Goal: Task Accomplishment & Management: Manage account settings

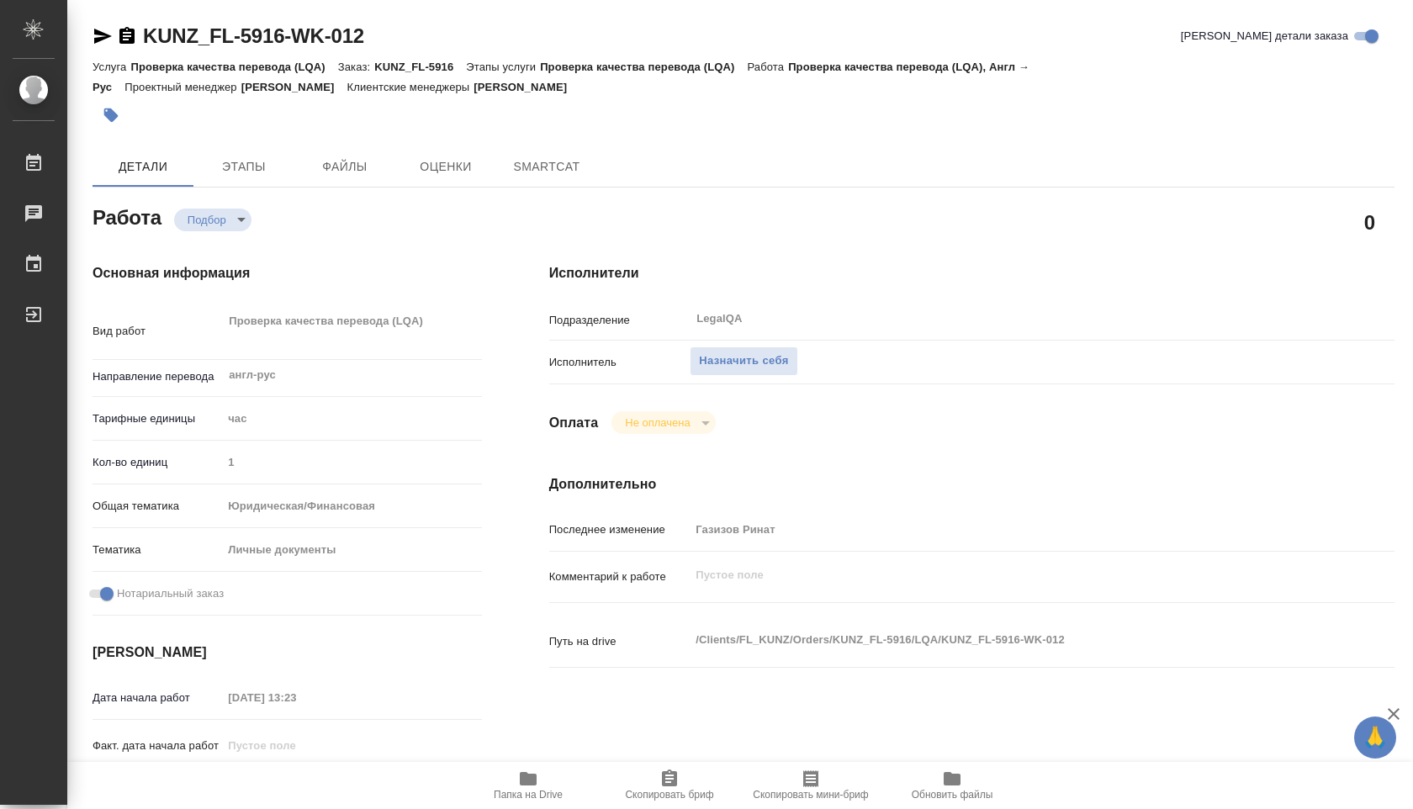
type textarea "x"
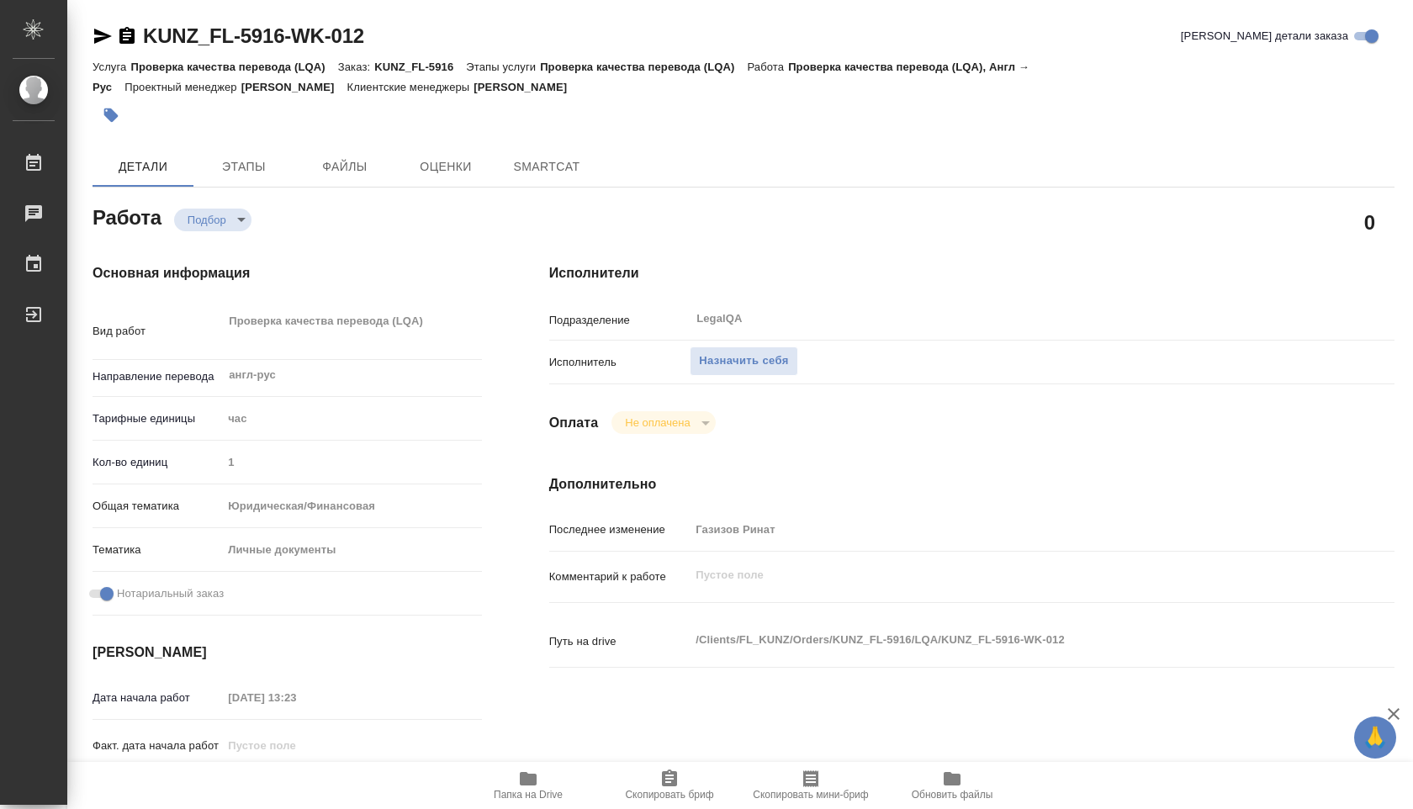
type textarea "x"
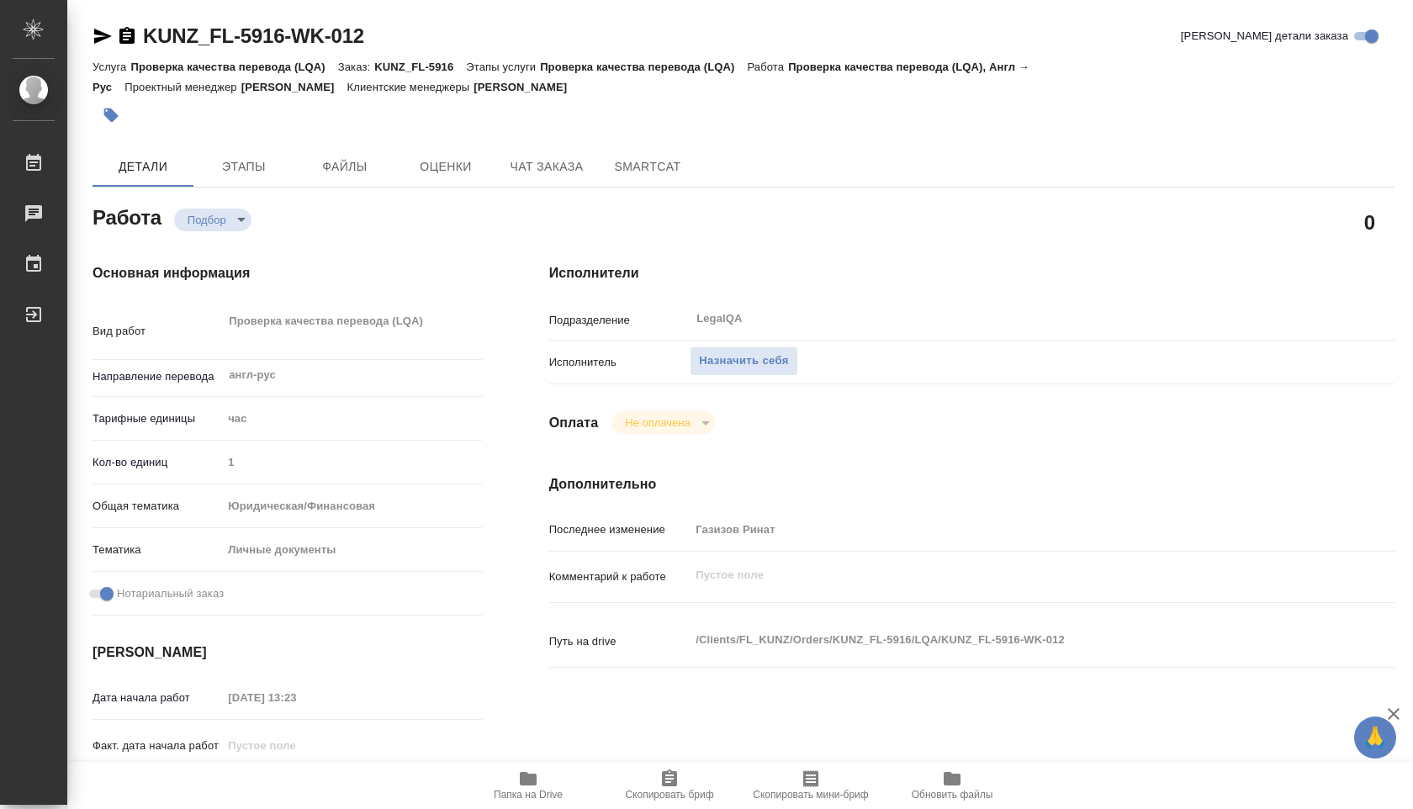
type textarea "x"
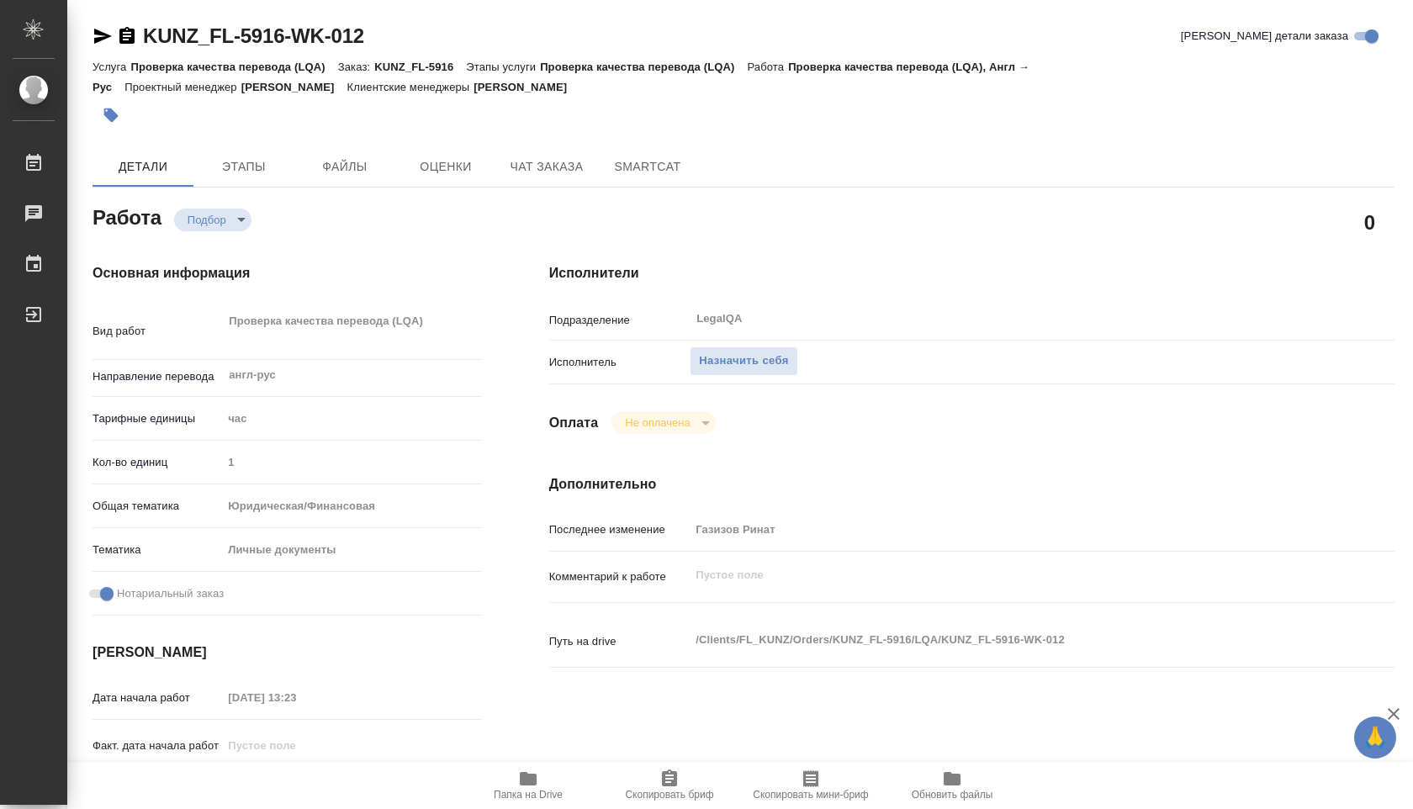
type textarea "x"
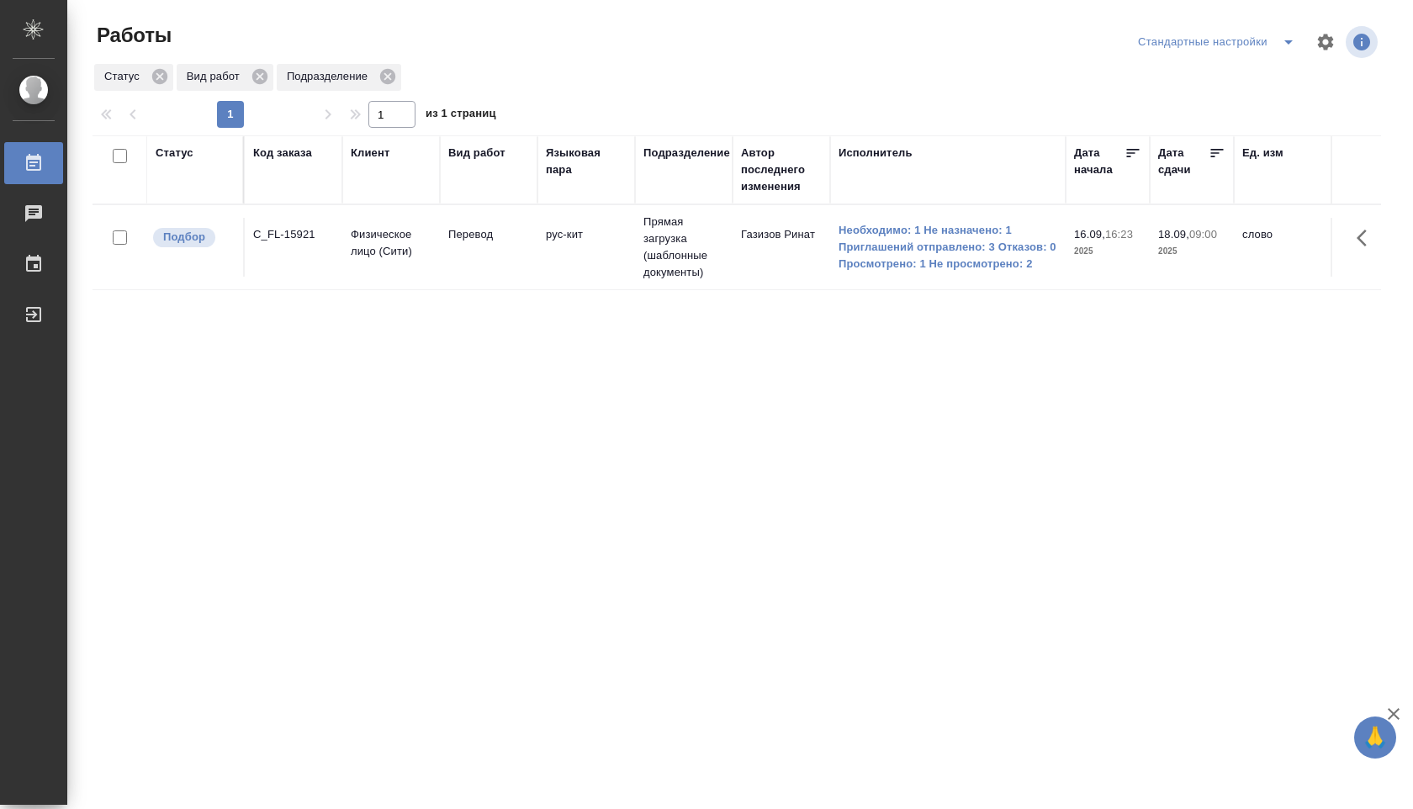
click at [1287, 28] on div "Стандартные настройки" at bounding box center [1257, 42] width 247 height 40
click at [1284, 40] on icon "split button" at bounding box center [1288, 42] width 8 height 4
click at [1250, 70] on li "В работе" at bounding box center [1216, 75] width 176 height 27
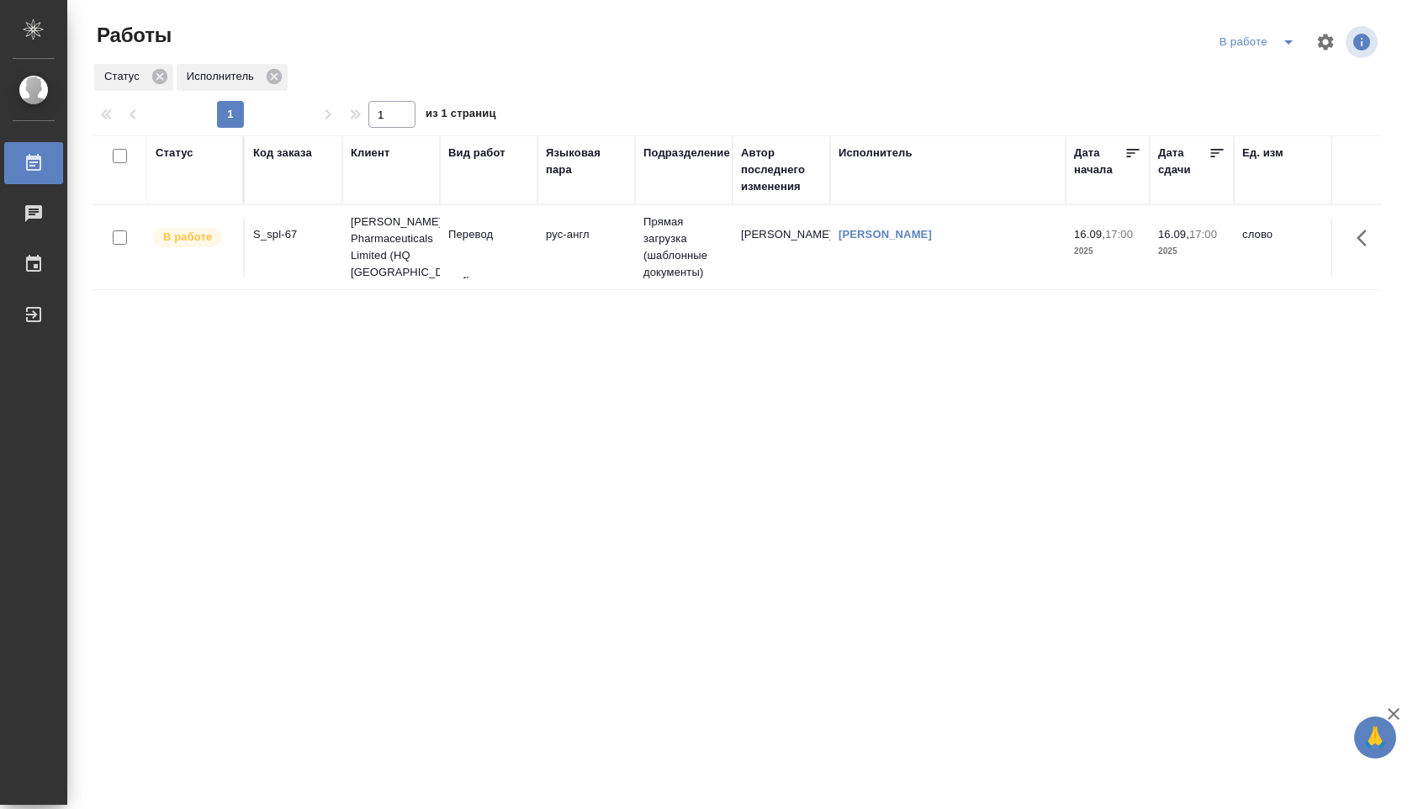
click at [676, 252] on td "Прямая загрузка (шаблонные документы)" at bounding box center [684, 247] width 98 height 84
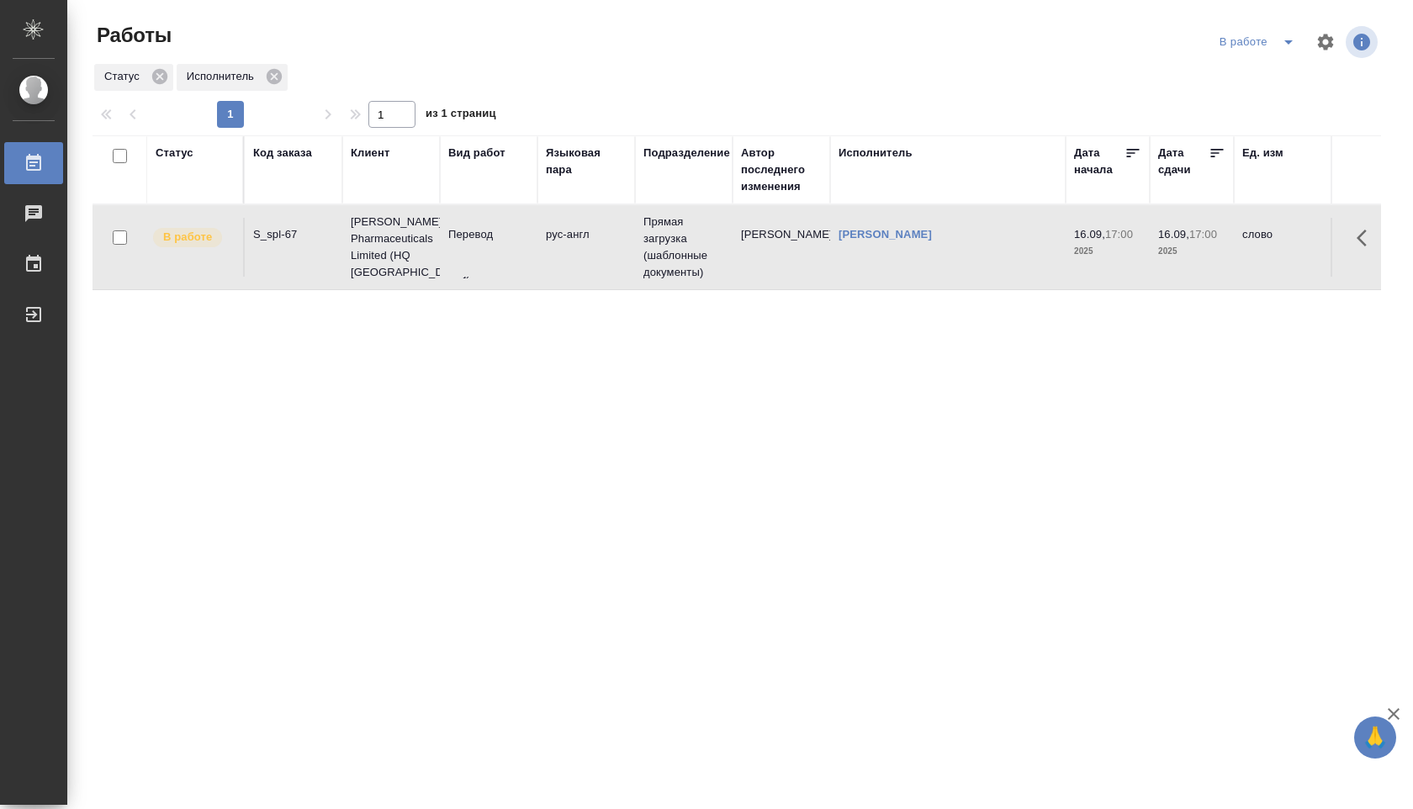
click at [676, 252] on td "Прямая загрузка (шаблонные документы)" at bounding box center [684, 247] width 98 height 84
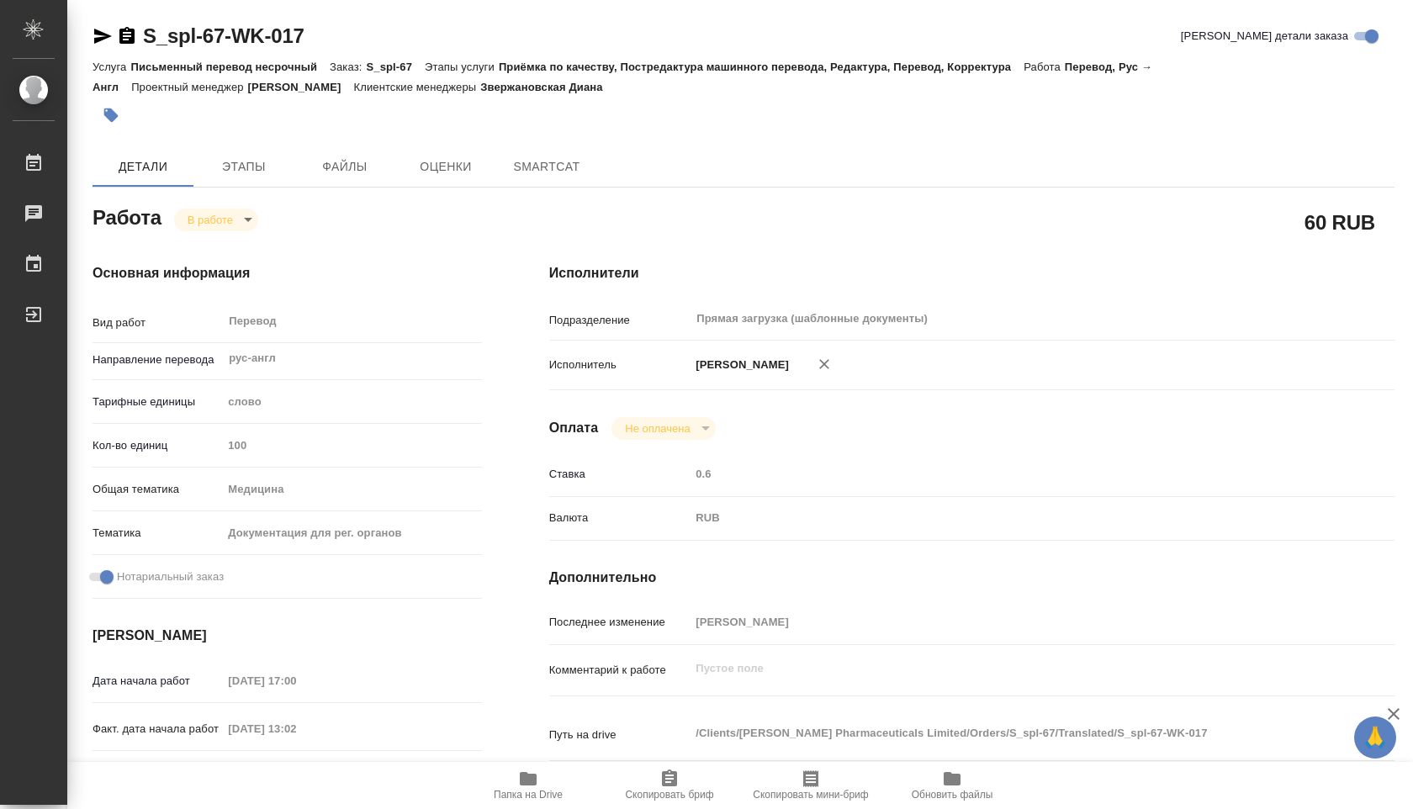
type textarea "x"
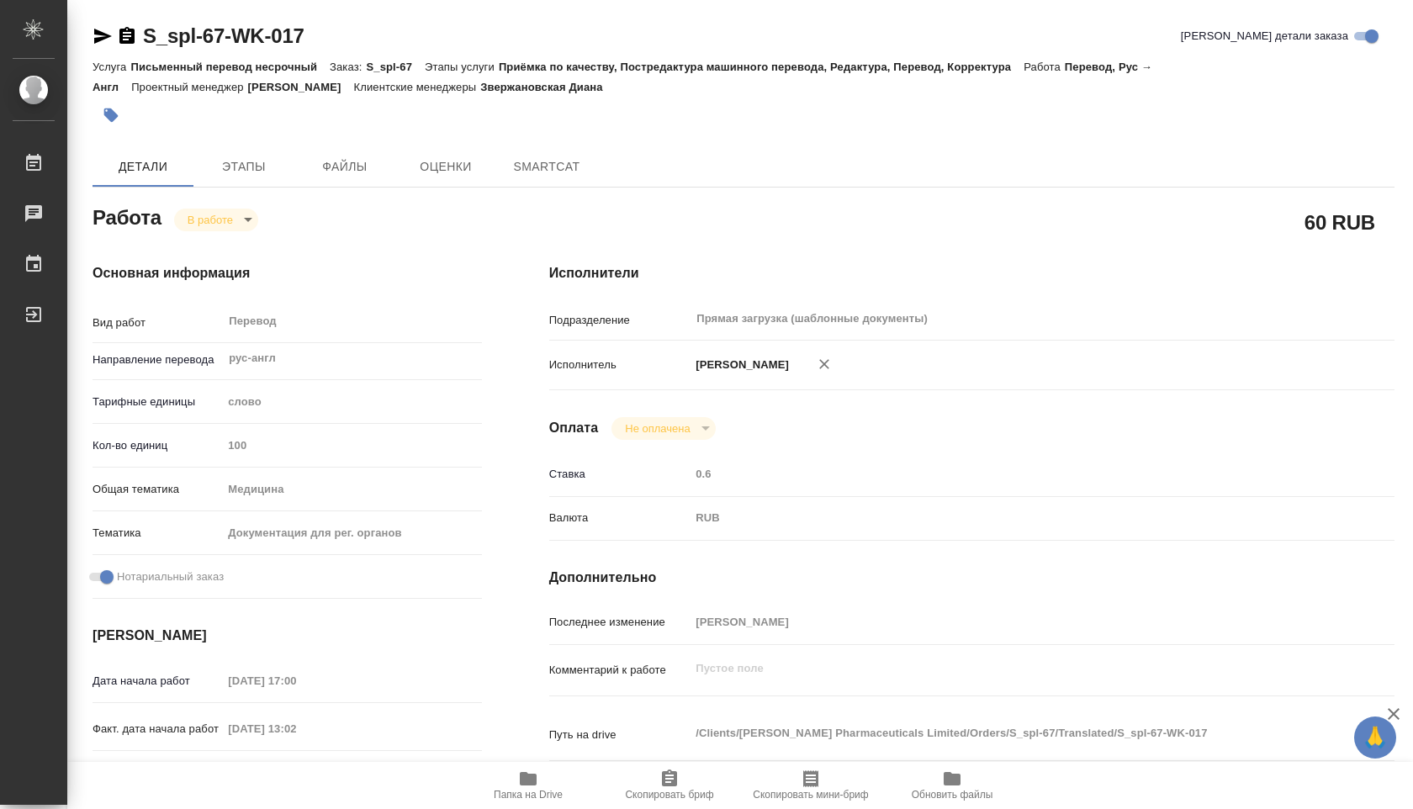
type textarea "x"
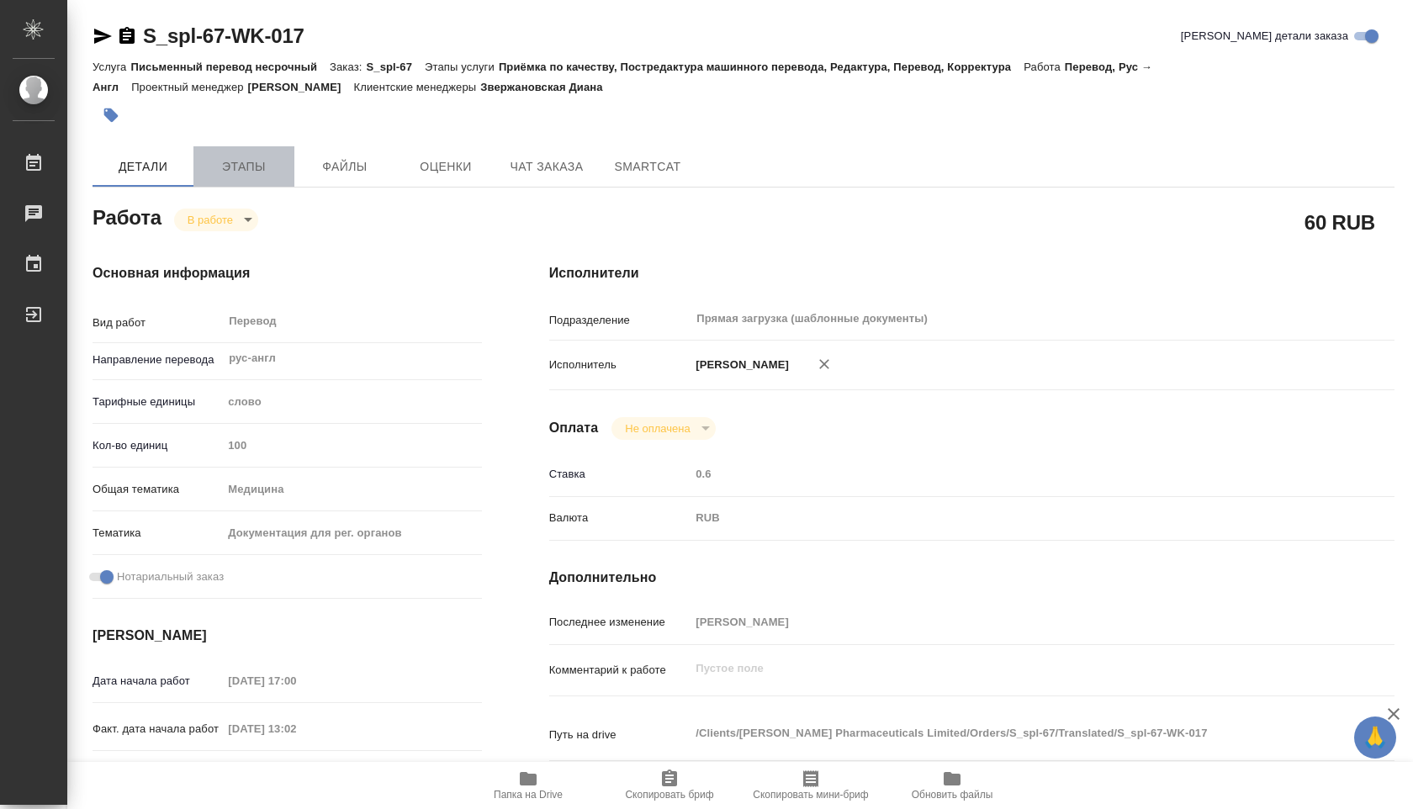
click at [251, 167] on span "Этапы" at bounding box center [243, 166] width 81 height 21
drag, startPoint x: 366, startPoint y: 58, endPoint x: 413, endPoint y: 63, distance: 47.4
click at [413, 63] on div "Услуга Письменный перевод несрочный Заказ: S_spl-67 Этапы услуги Приёмка по кач…" at bounding box center [743, 76] width 1302 height 40
copy p "S_spl-67"
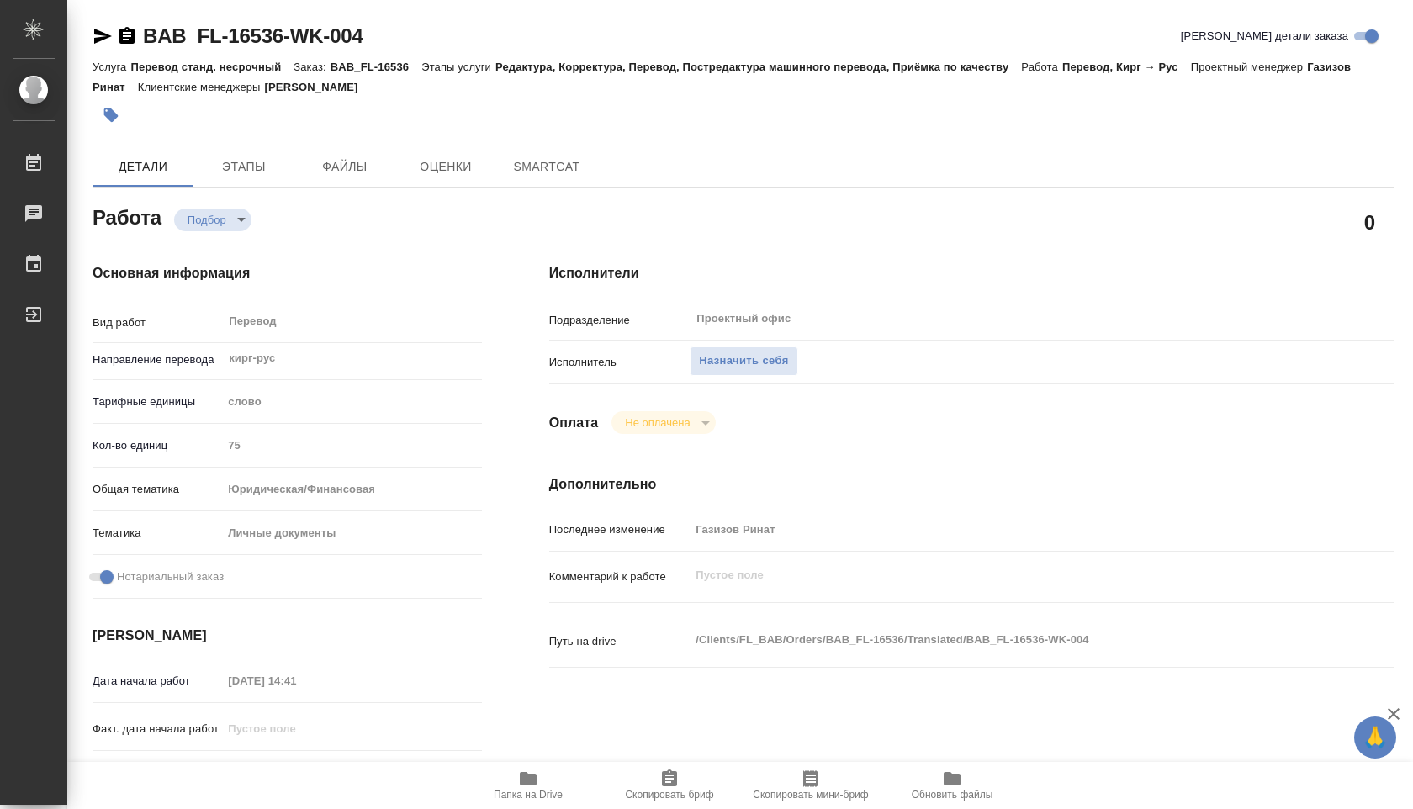
type textarea "x"
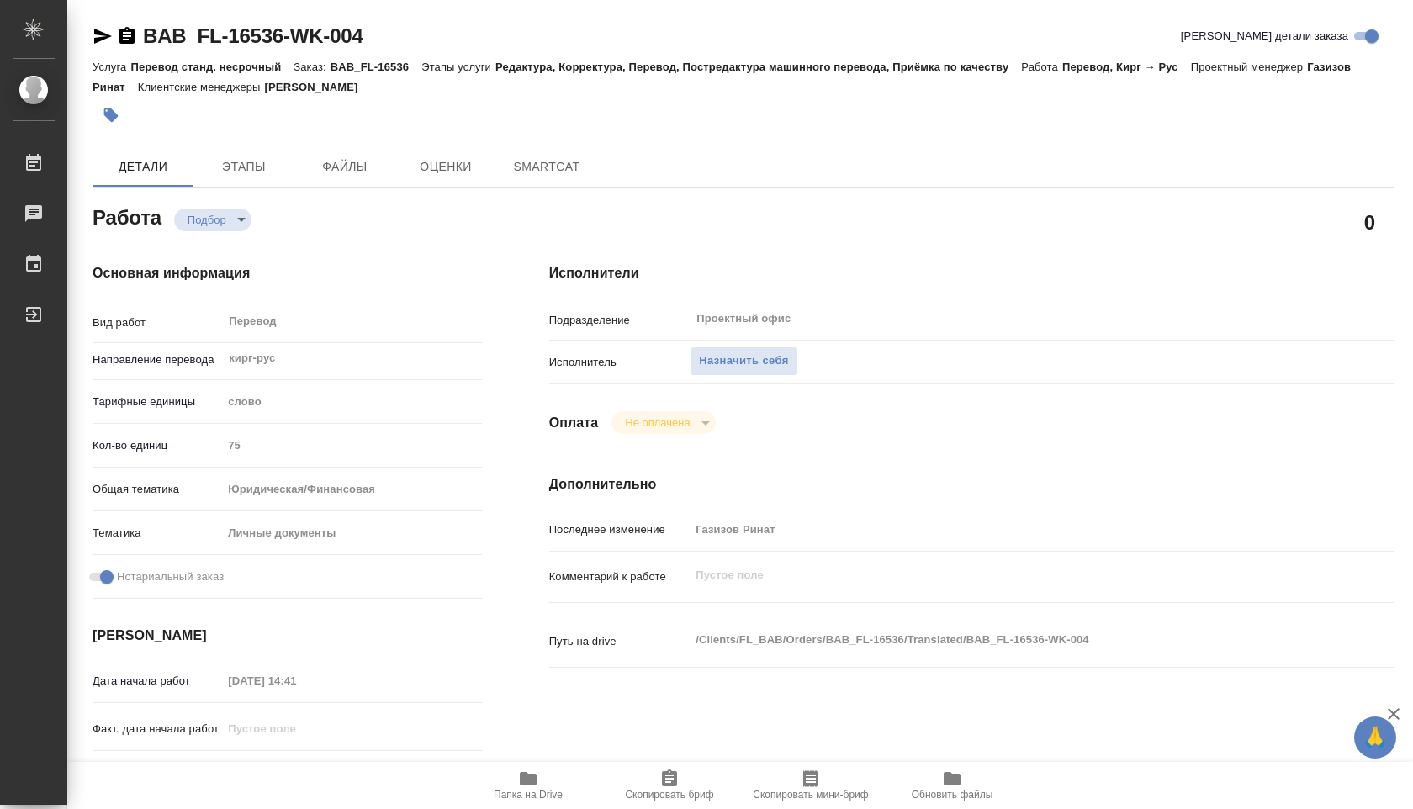
type textarea "x"
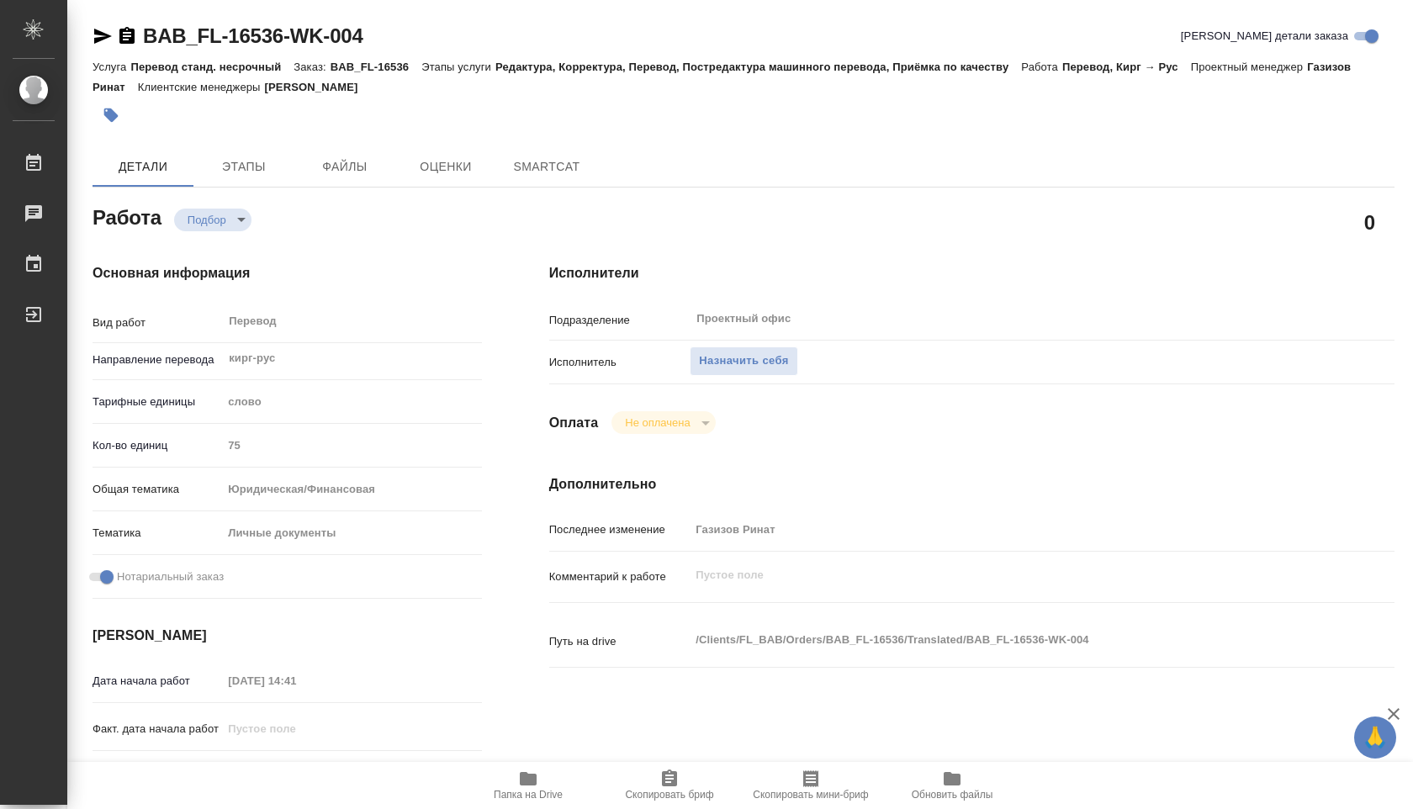
type textarea "x"
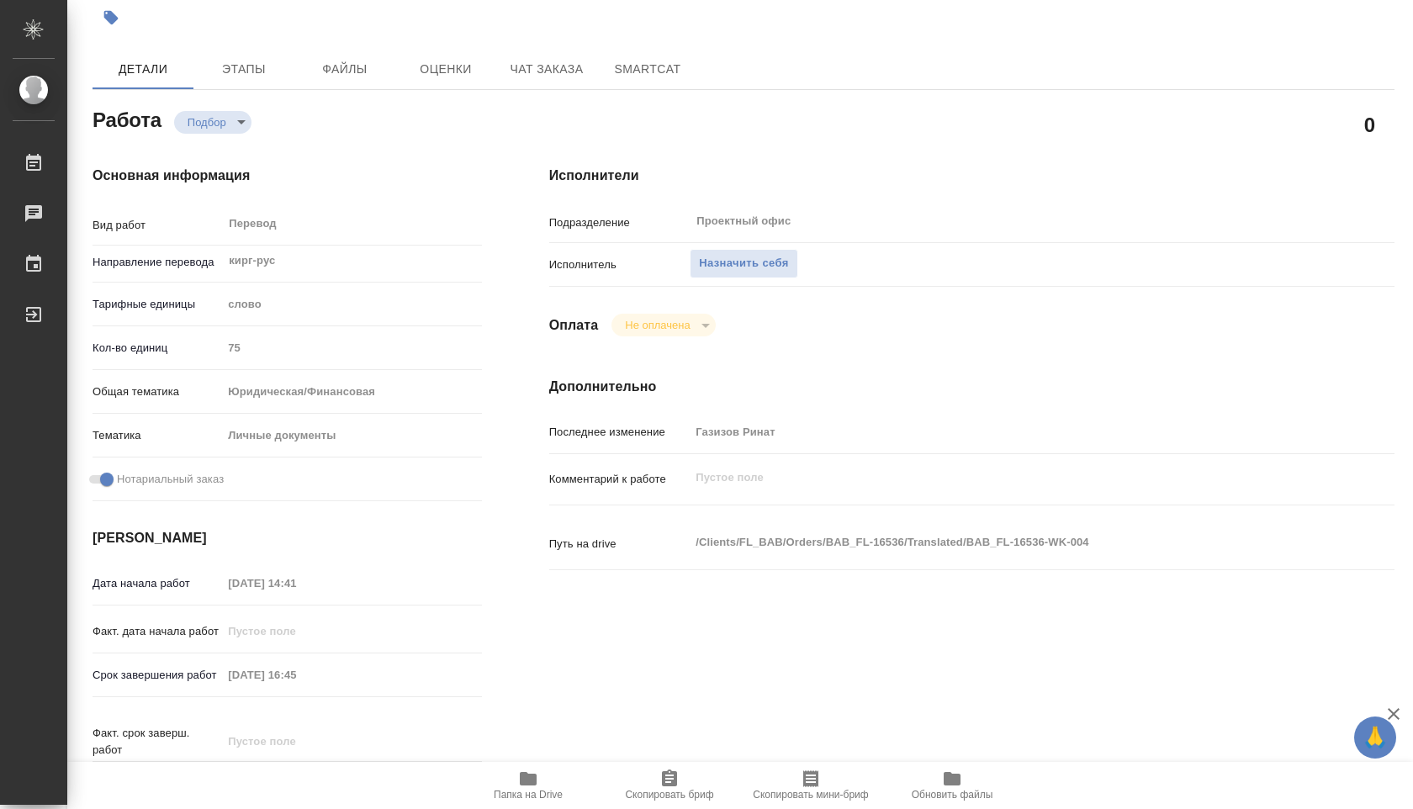
scroll to position [122, 0]
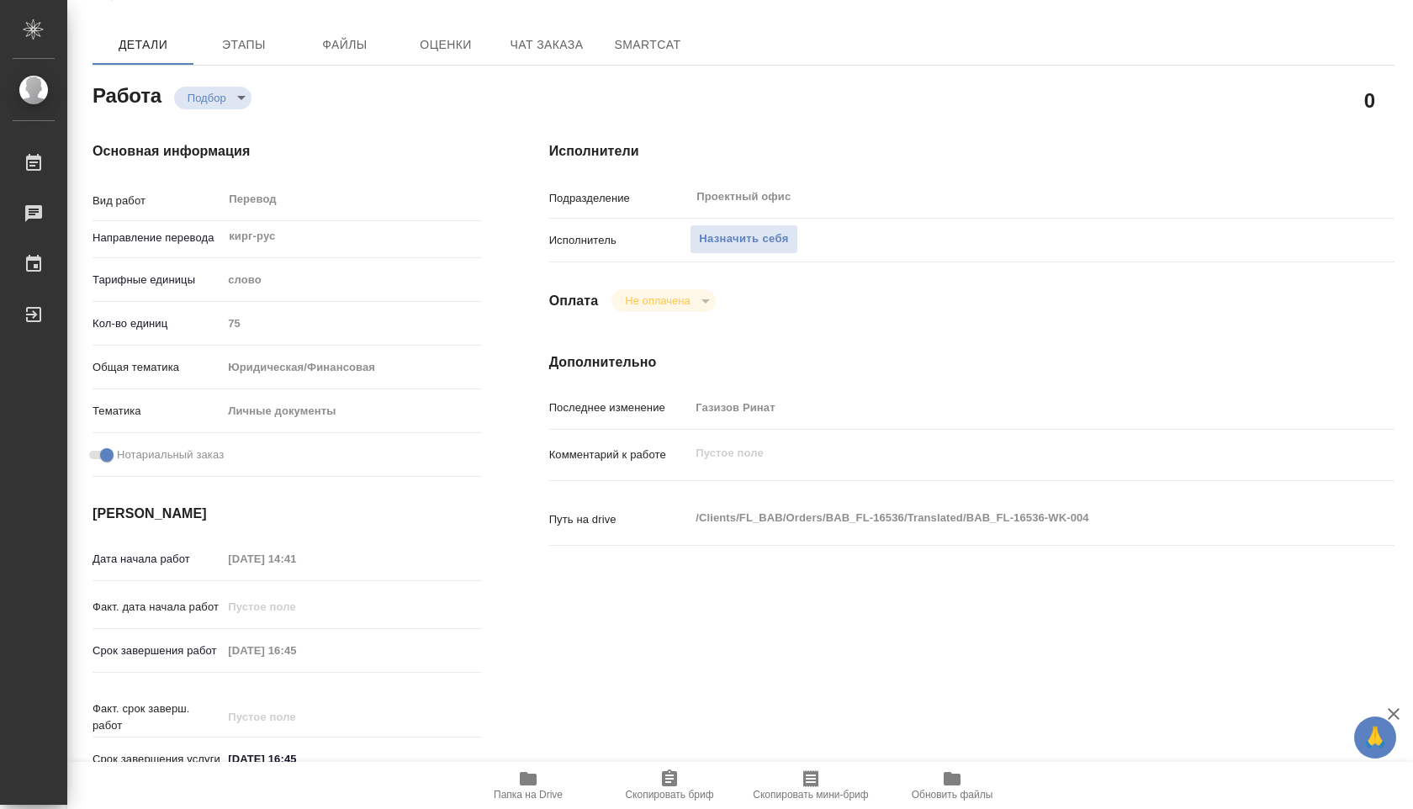
type textarea "x"
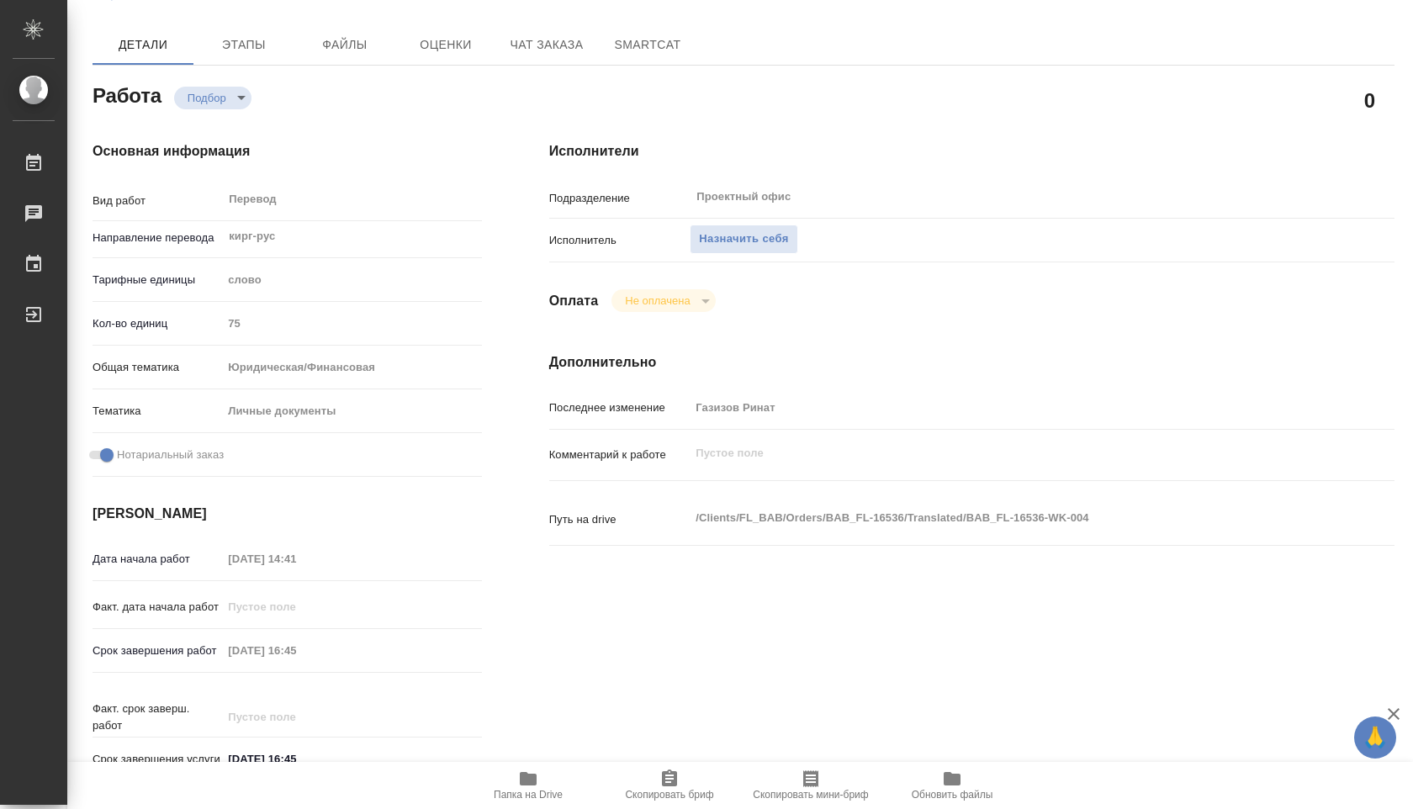
type textarea "x"
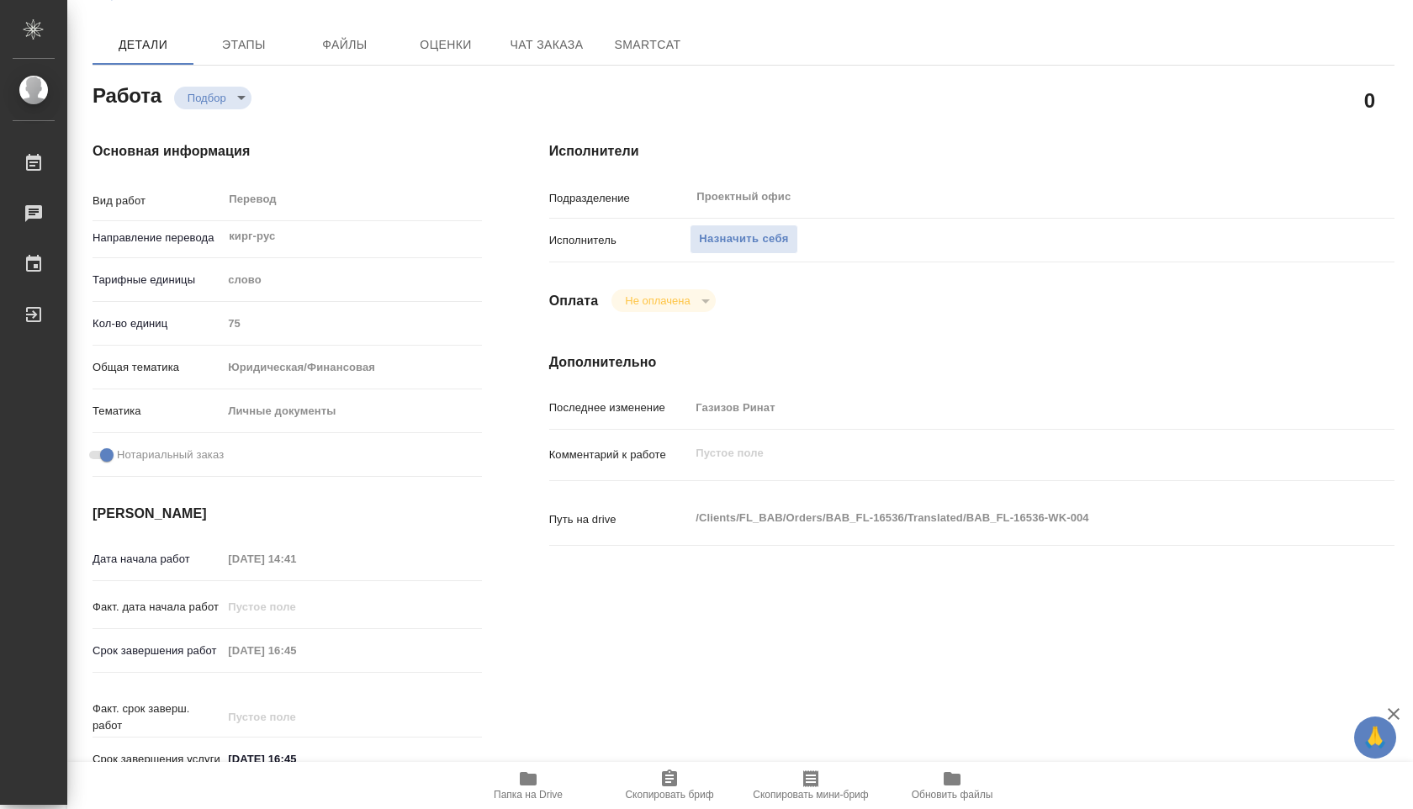
click at [521, 774] on icon "button" at bounding box center [528, 778] width 17 height 13
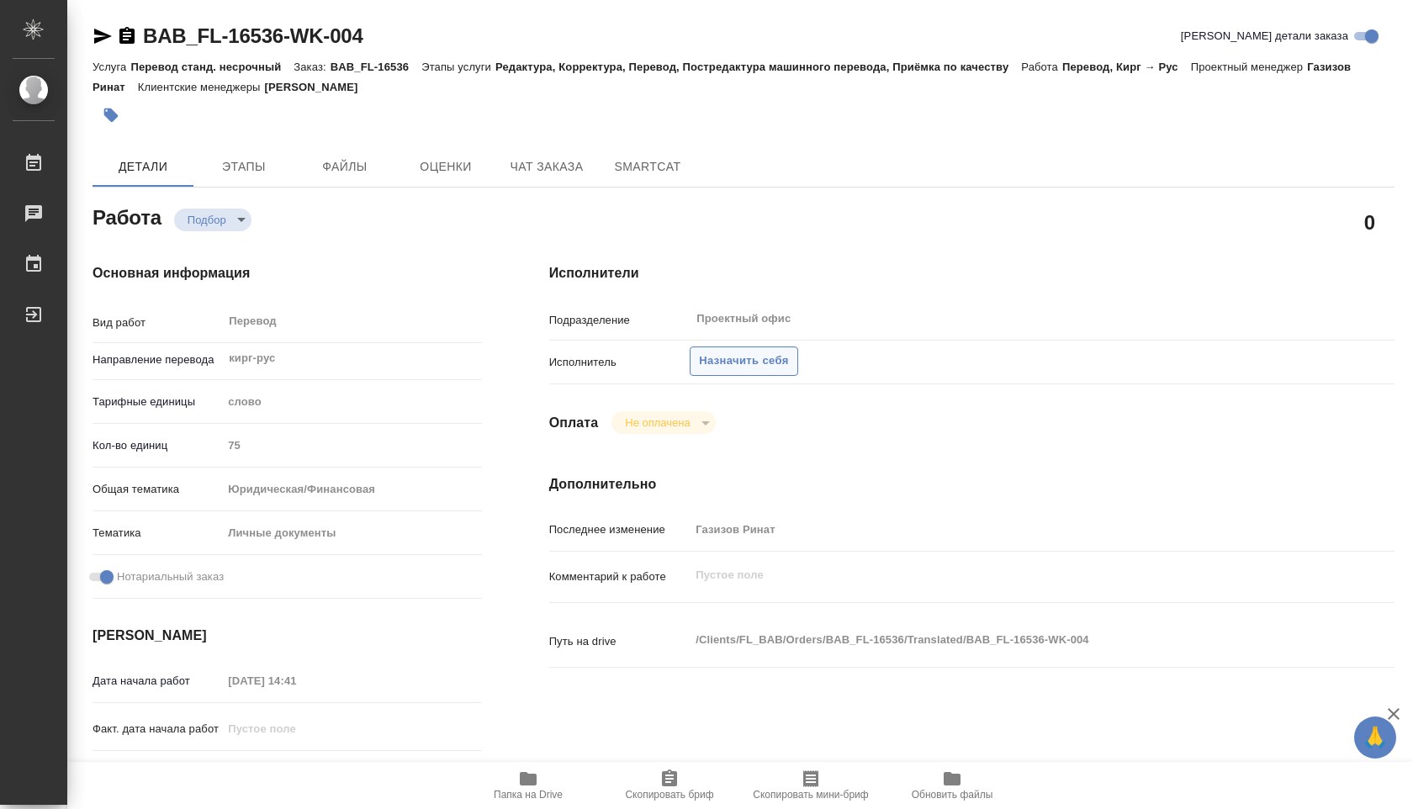
click at [767, 357] on span "Назначить себя" at bounding box center [743, 360] width 89 height 19
type textarea "x"
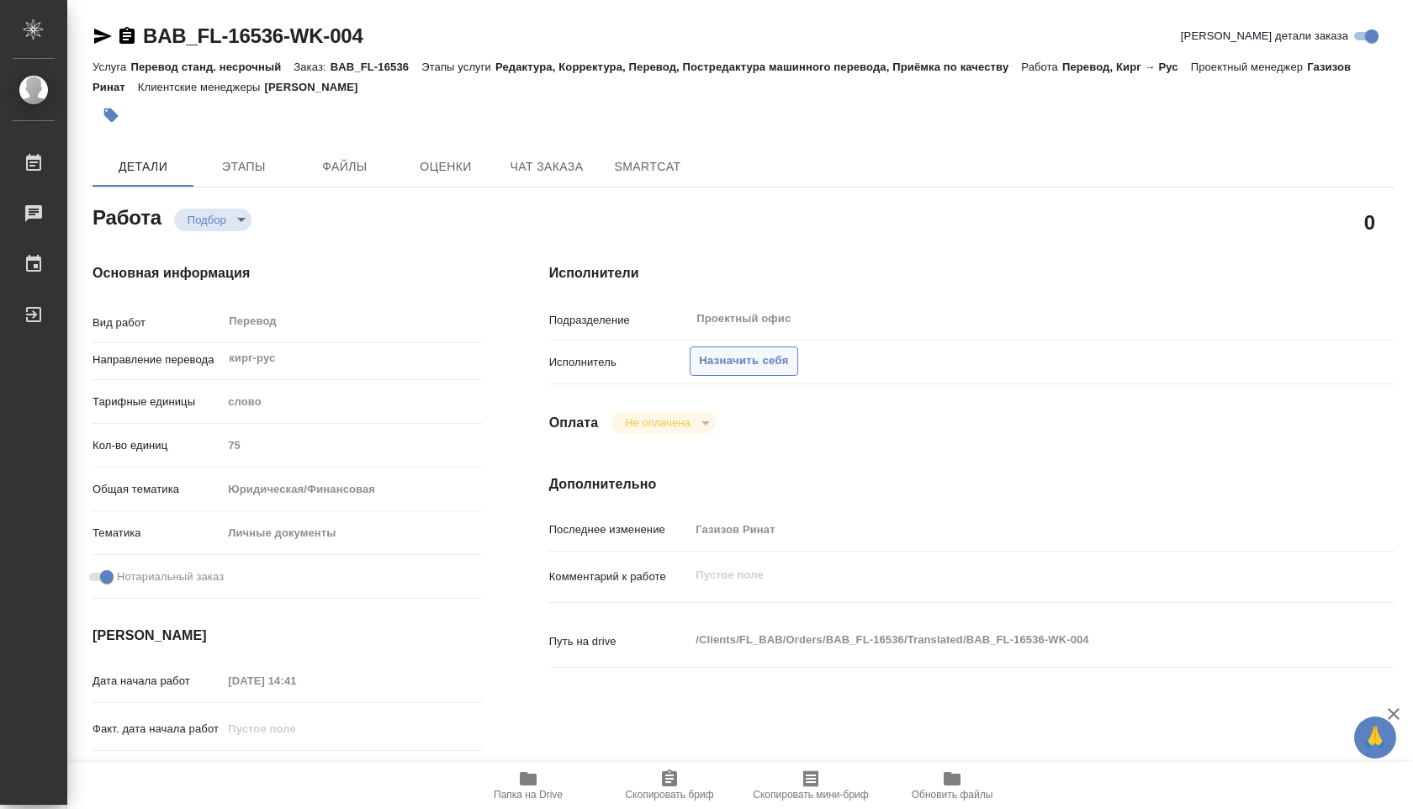
type textarea "x"
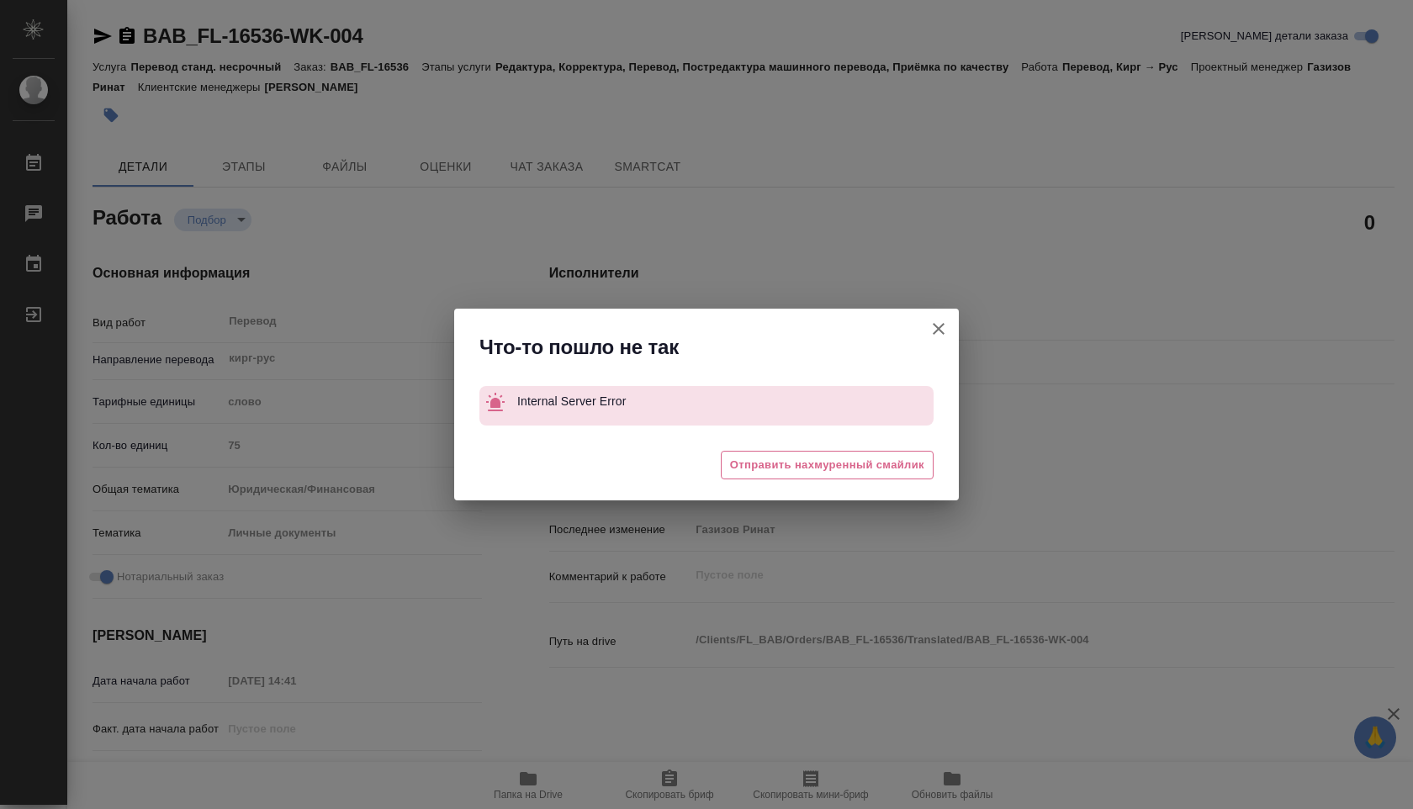
click at [937, 328] on icon "button" at bounding box center [939, 329] width 12 height 12
type textarea "x"
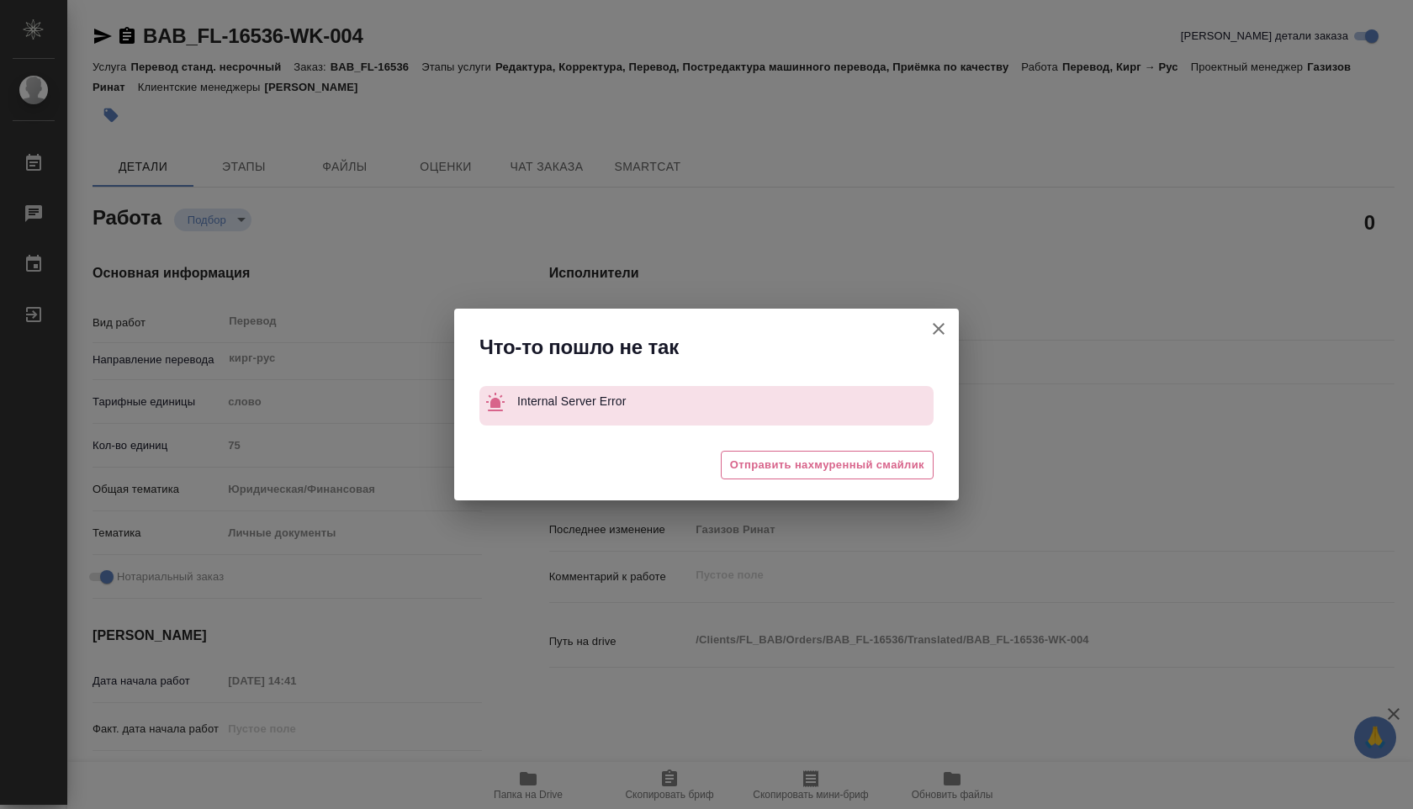
type textarea "x"
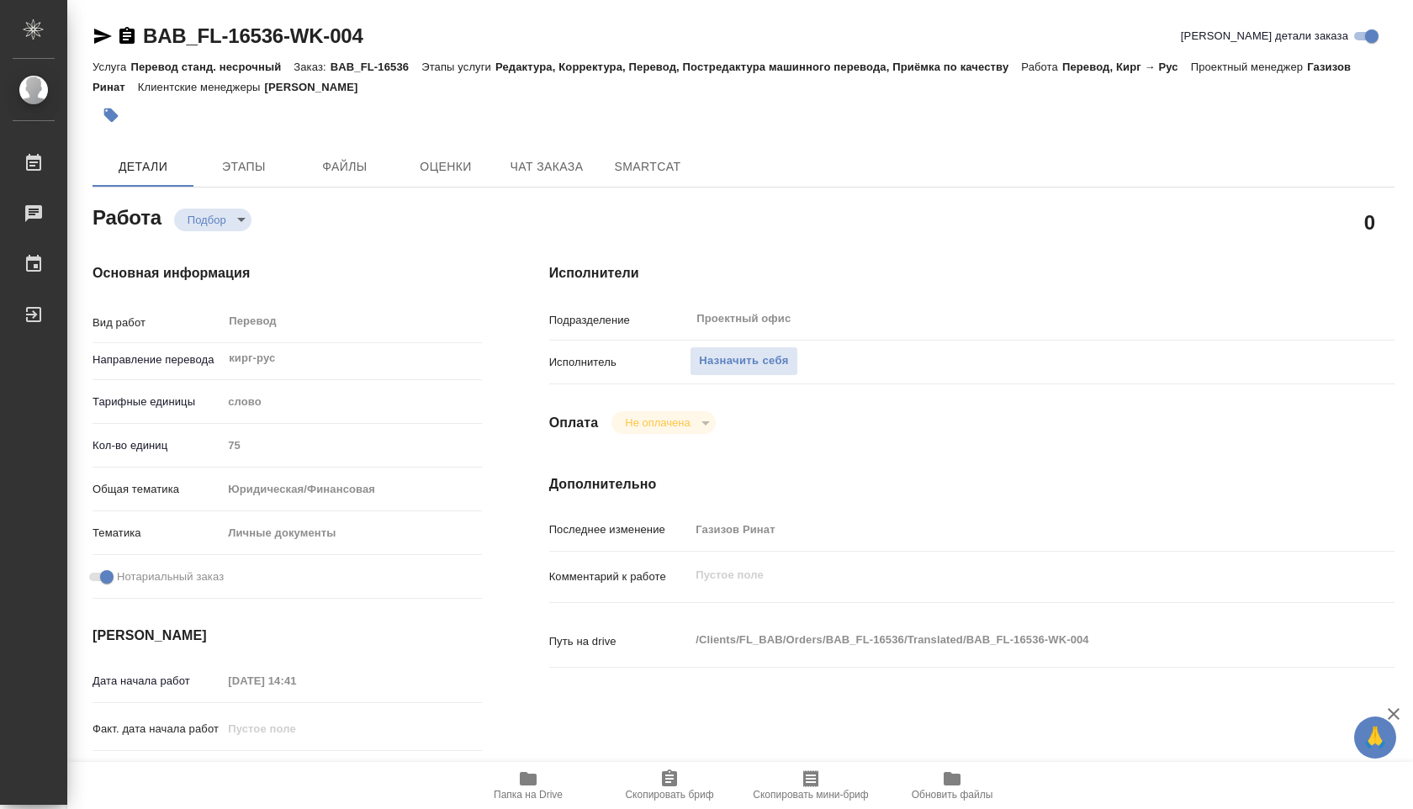
type textarea "x"
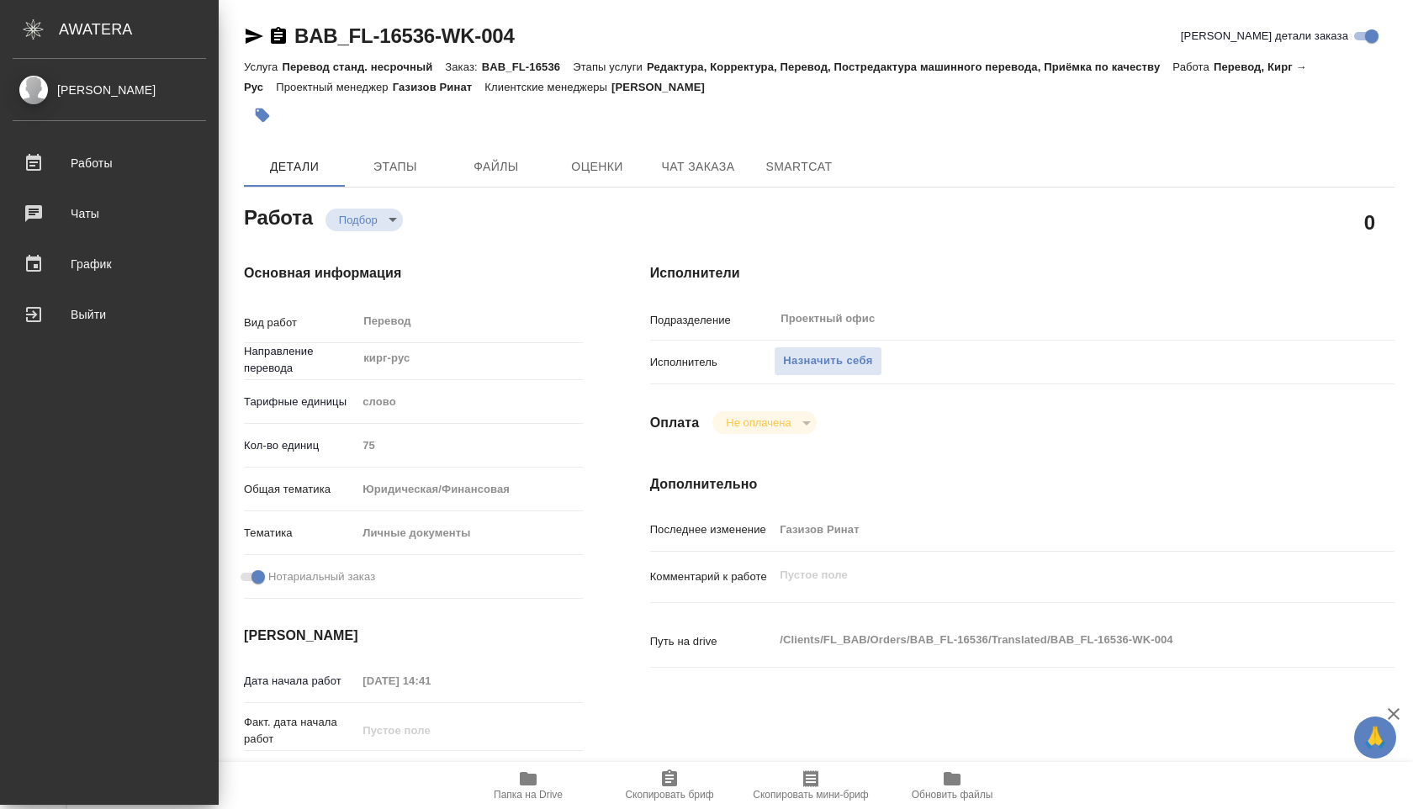
click at [26, 71] on div "Shuvalova Anna Работы 0 Чаты График Выйти" at bounding box center [109, 432] width 219 height 746
click at [71, 93] on div "[PERSON_NAME]" at bounding box center [109, 90] width 193 height 18
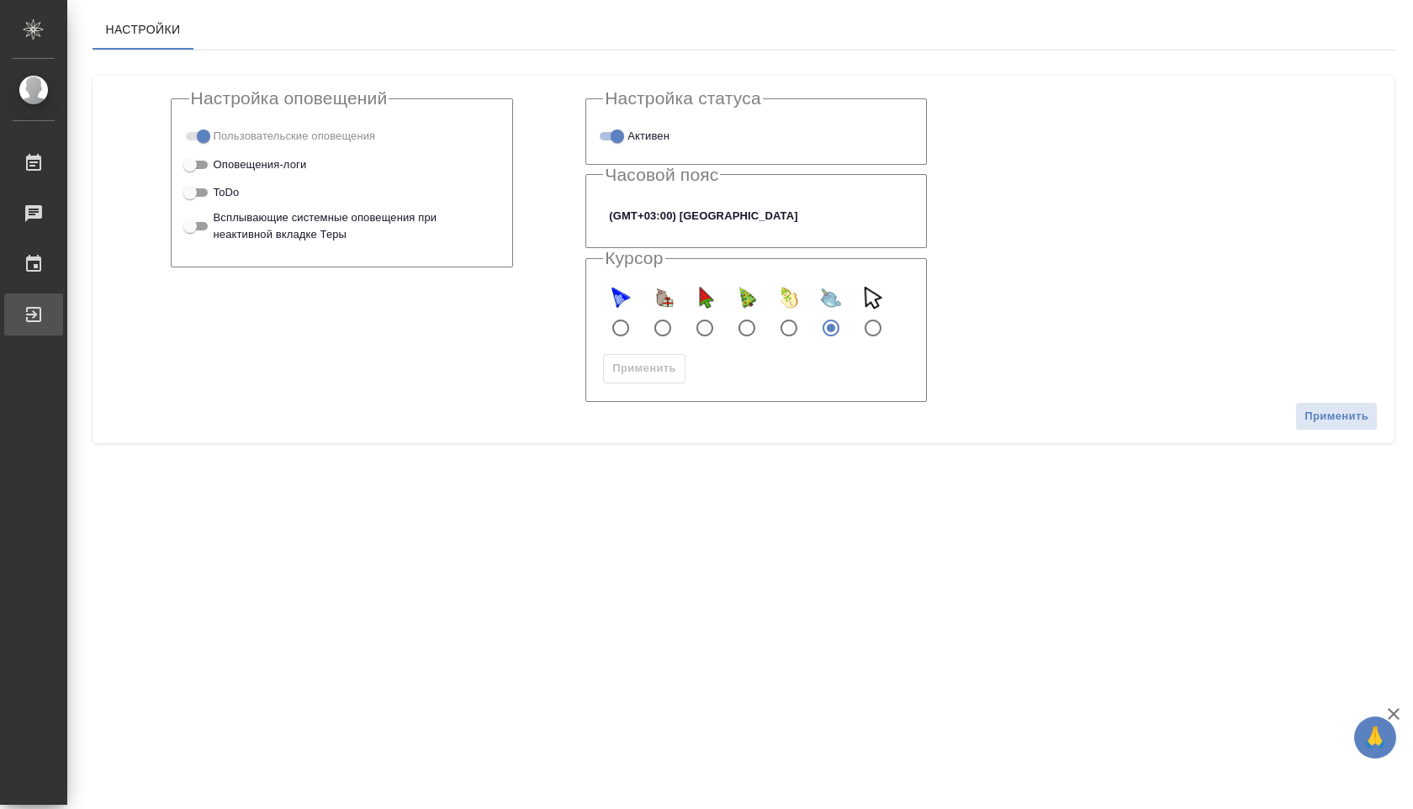
click at [50, 299] on link "Выйти" at bounding box center [33, 314] width 59 height 42
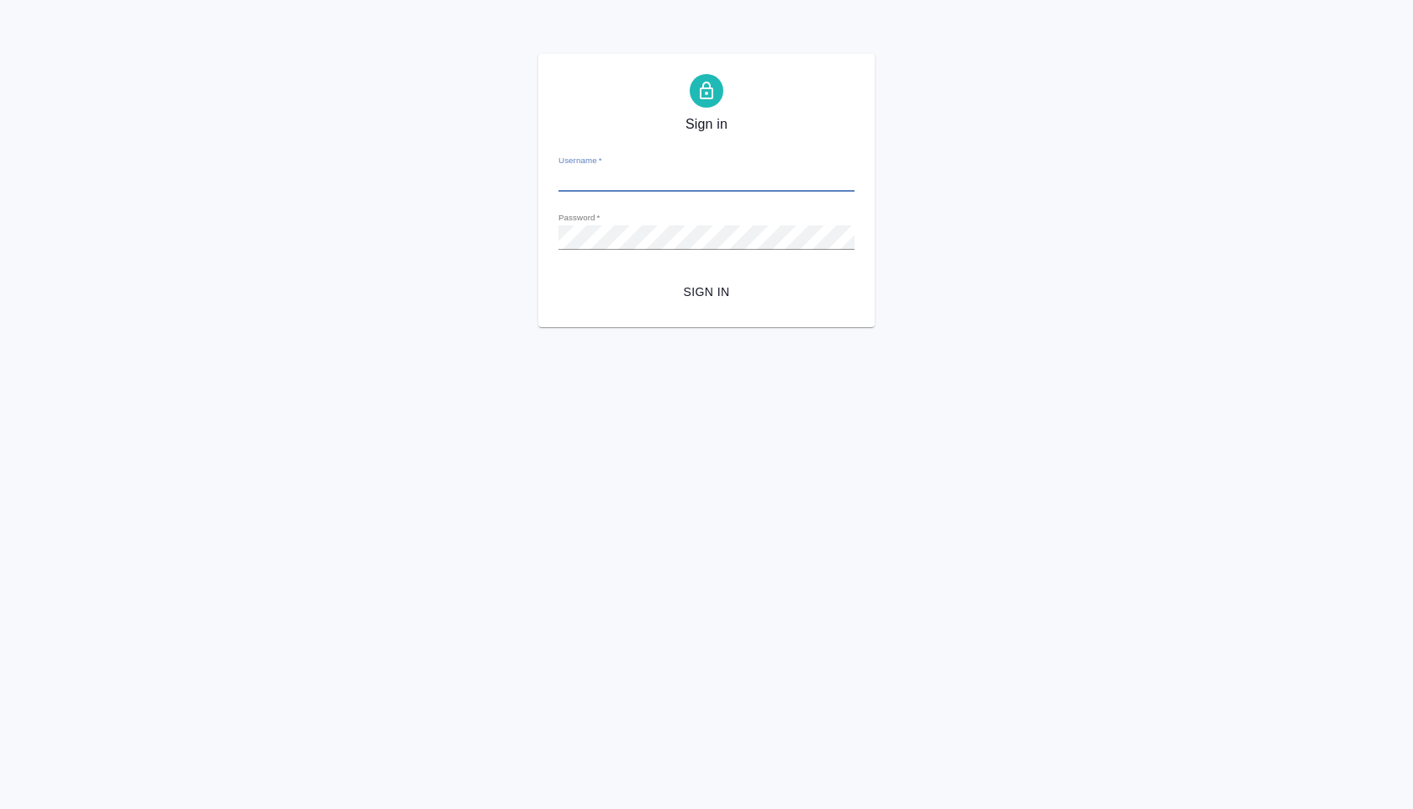
type input "a.shuvalova@awatera.com"
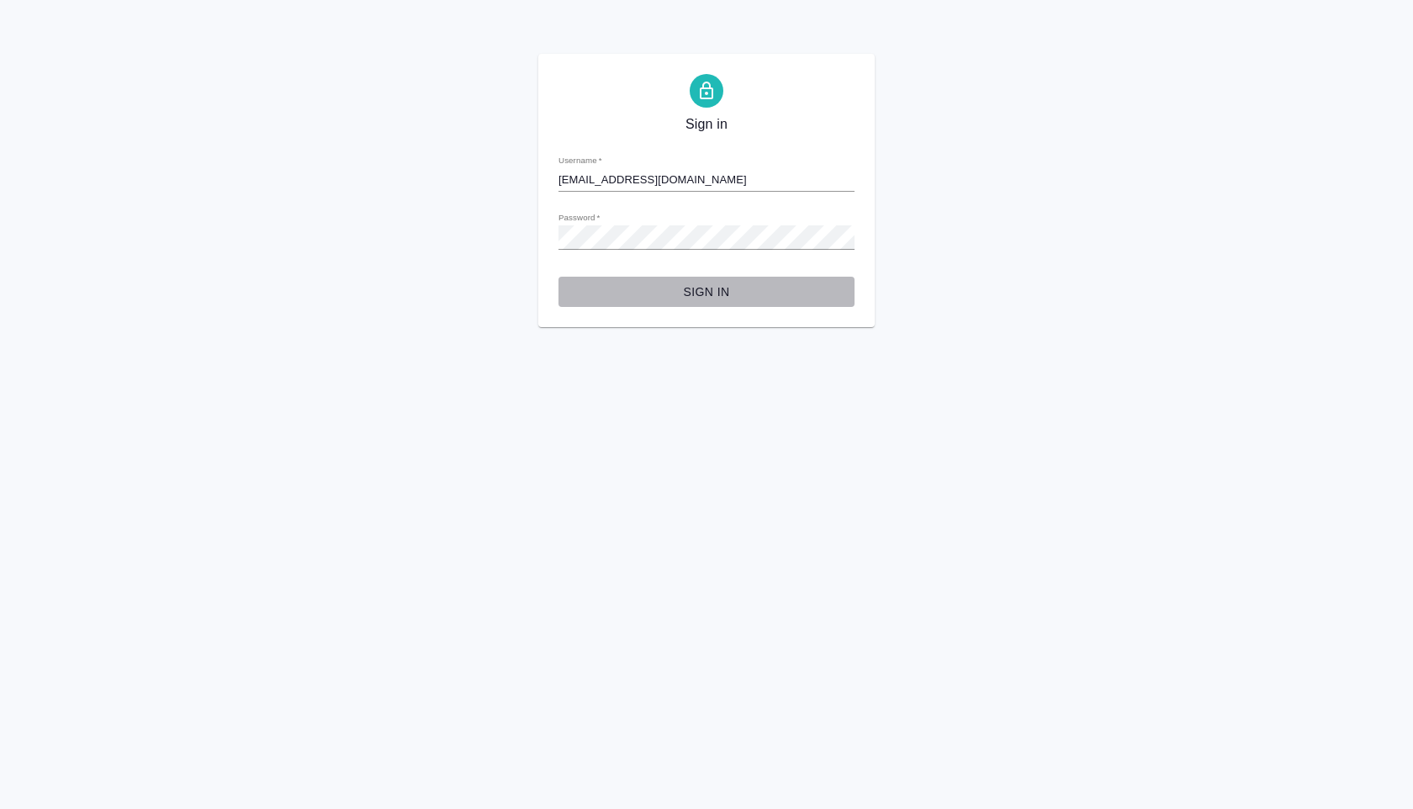
click at [690, 295] on span "Sign in" at bounding box center [706, 292] width 269 height 21
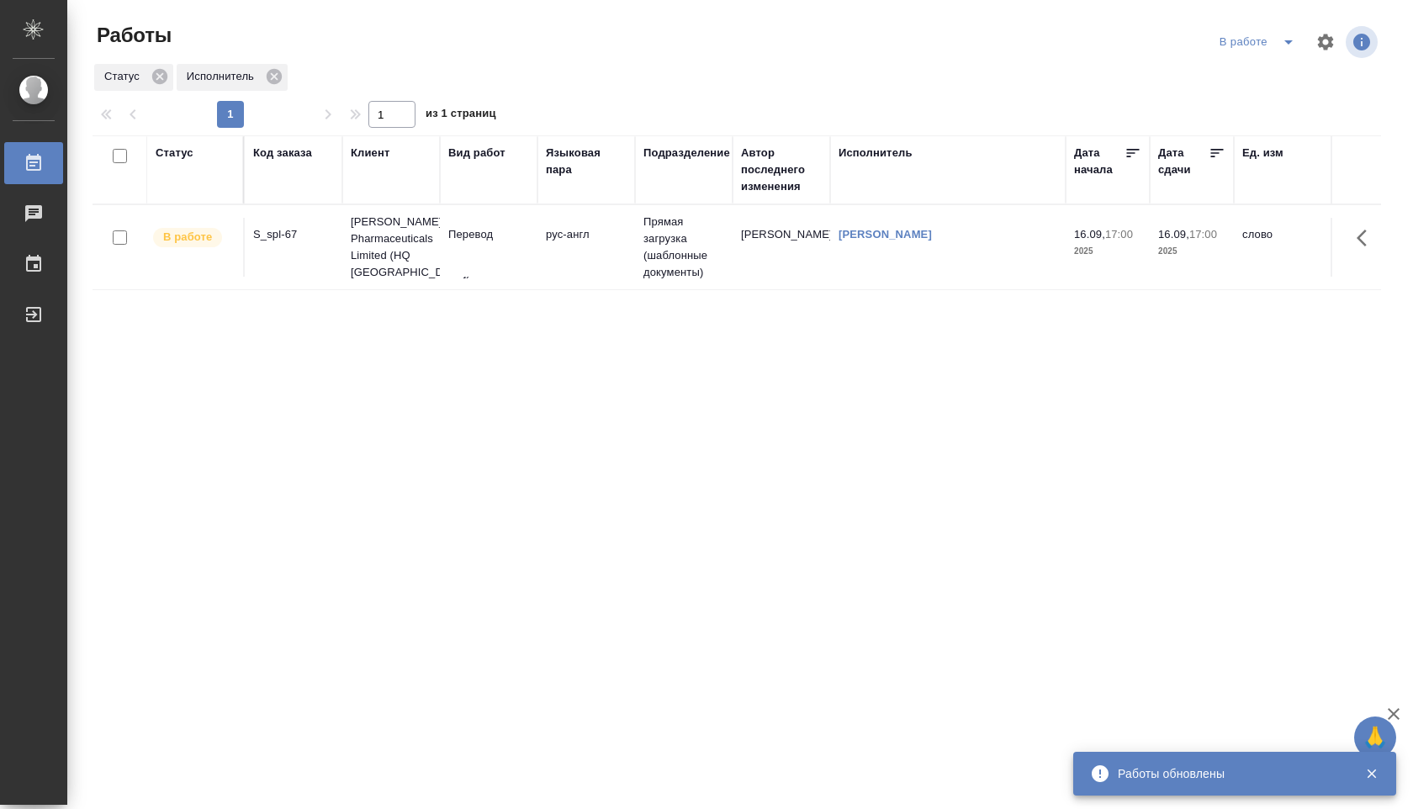
click at [473, 246] on td "Перевод" at bounding box center [489, 247] width 98 height 59
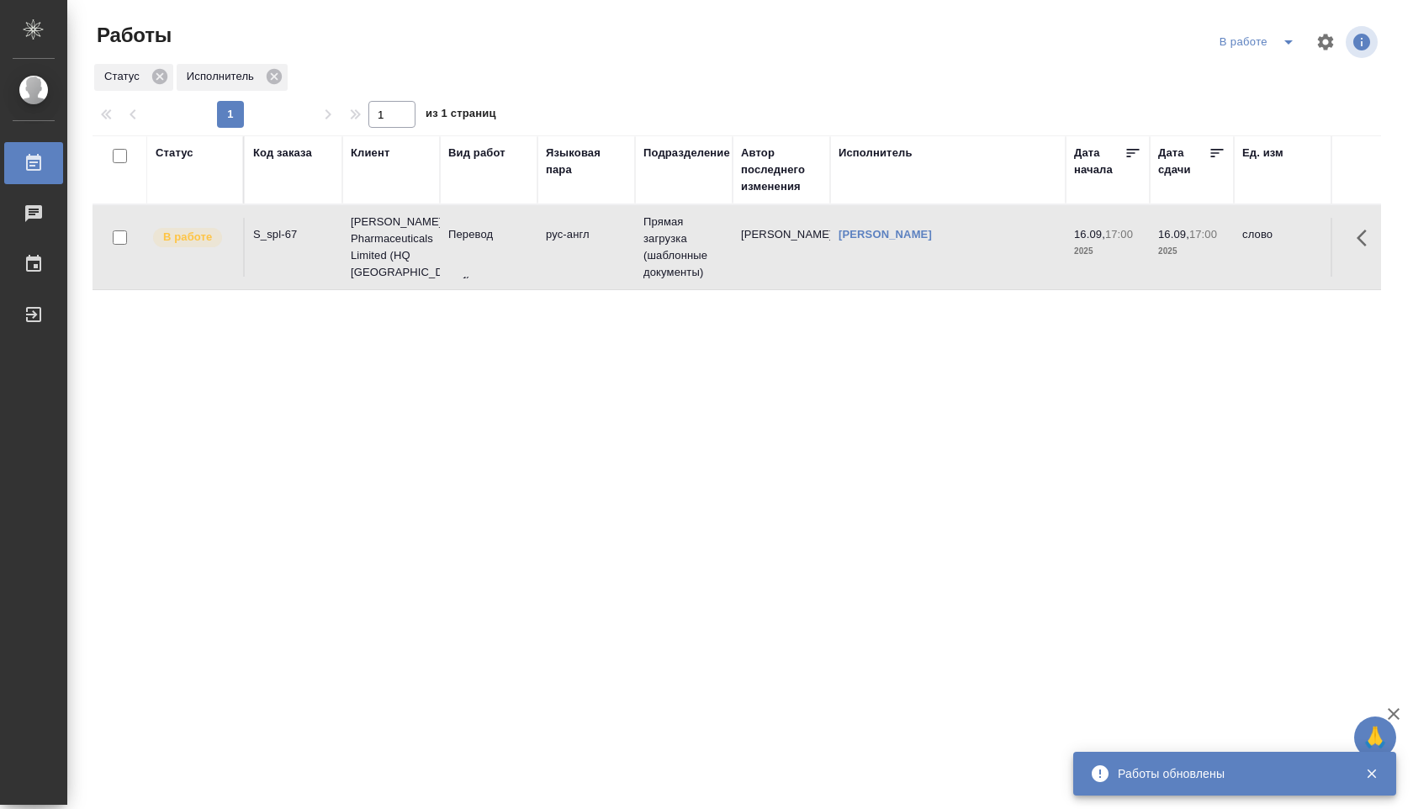
click at [473, 246] on td "Перевод" at bounding box center [489, 247] width 98 height 59
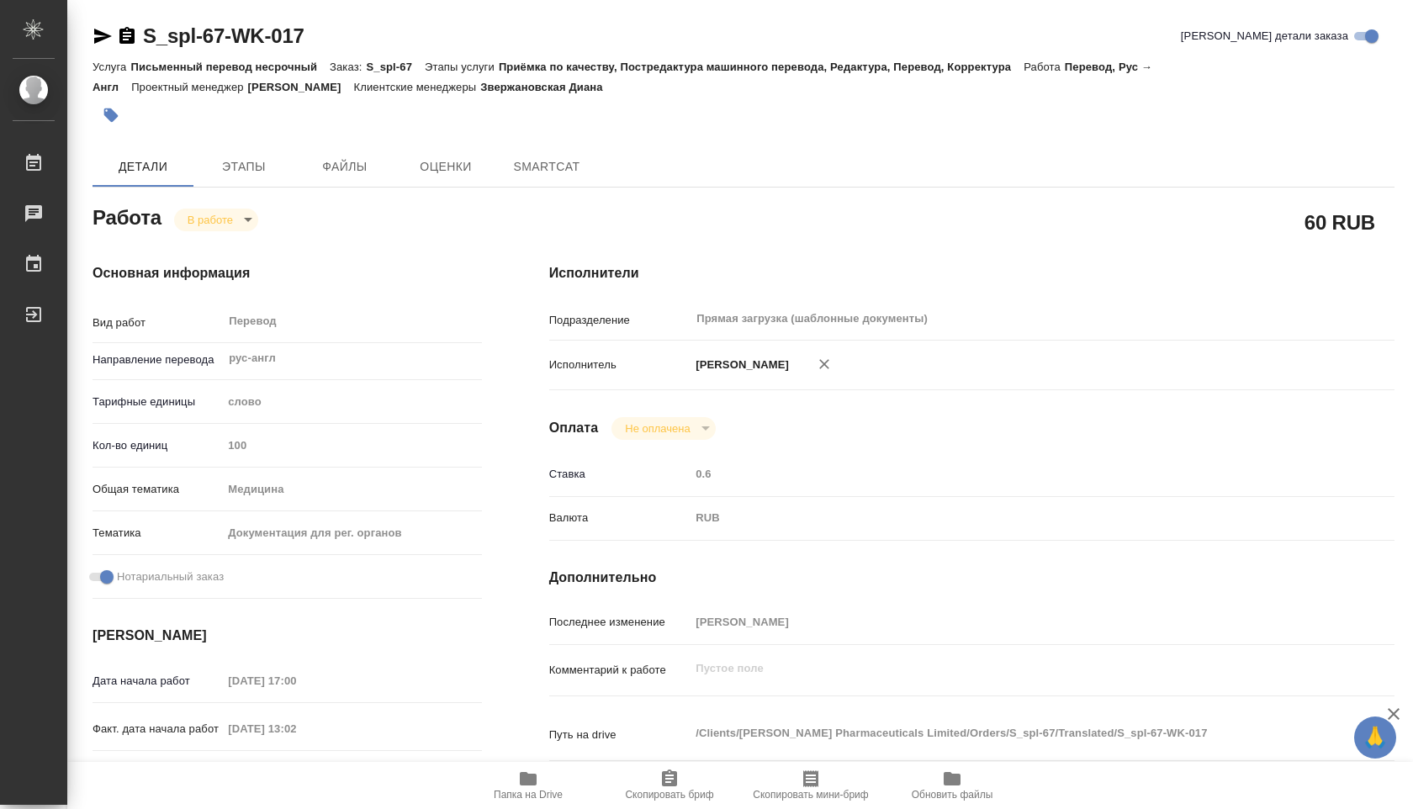
type textarea "x"
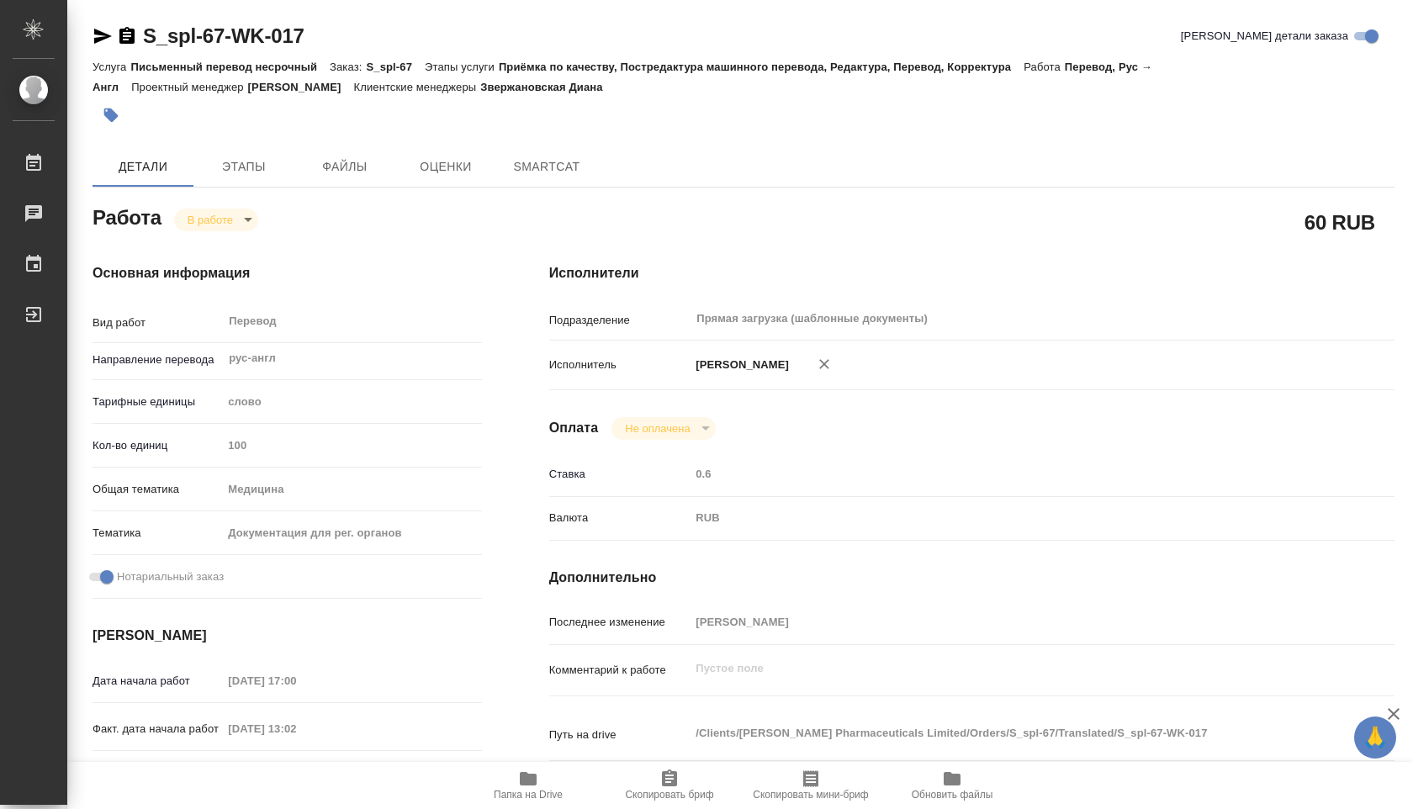
type textarea "x"
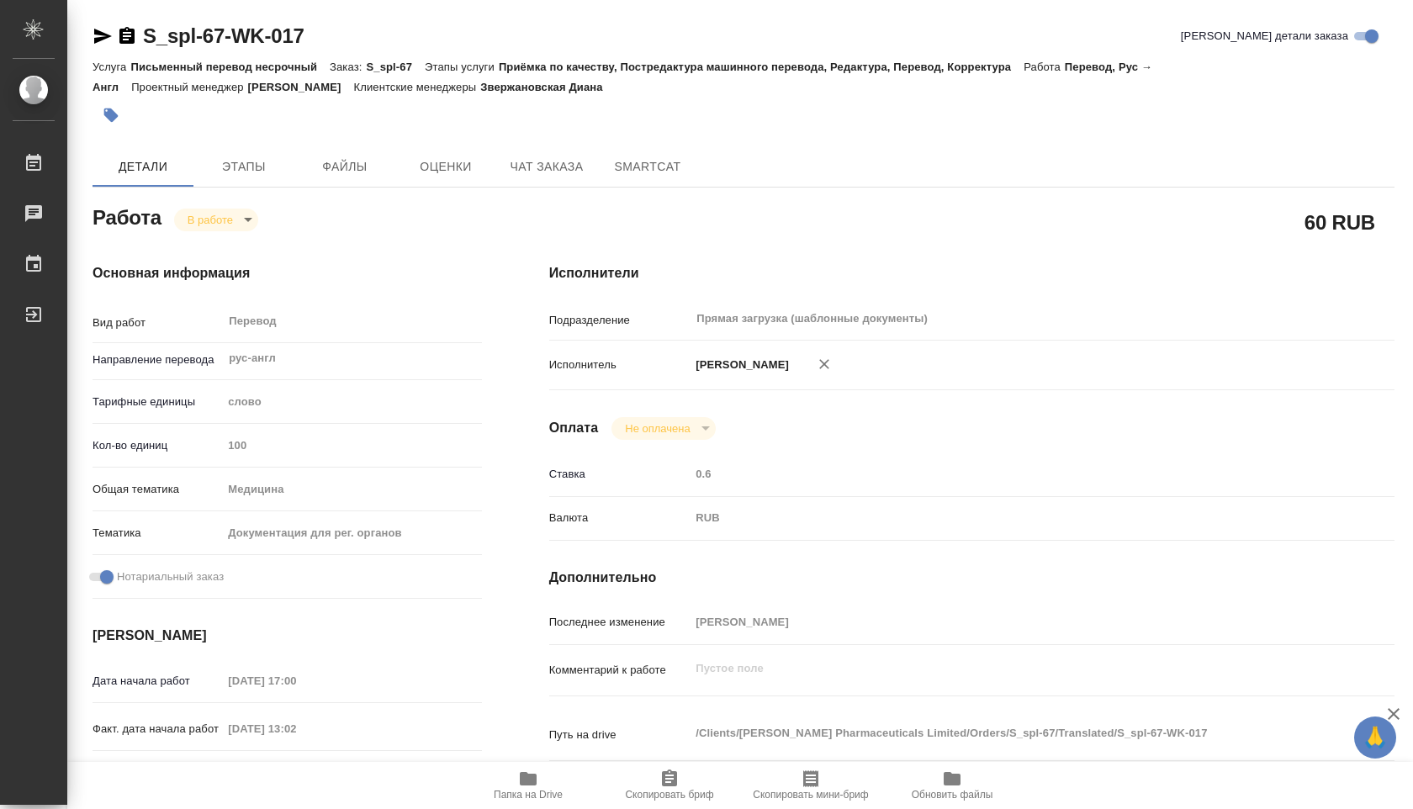
type textarea "x"
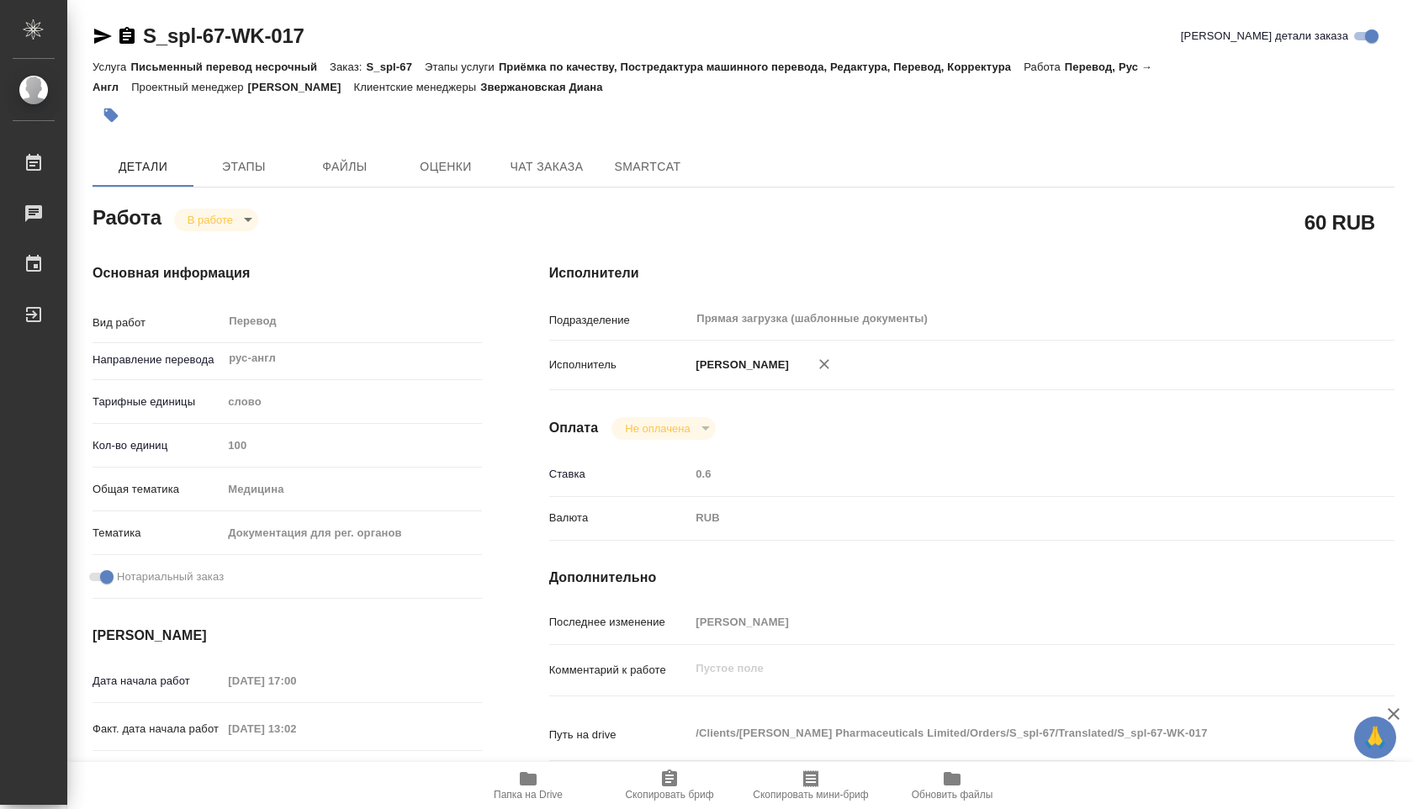
type textarea "x"
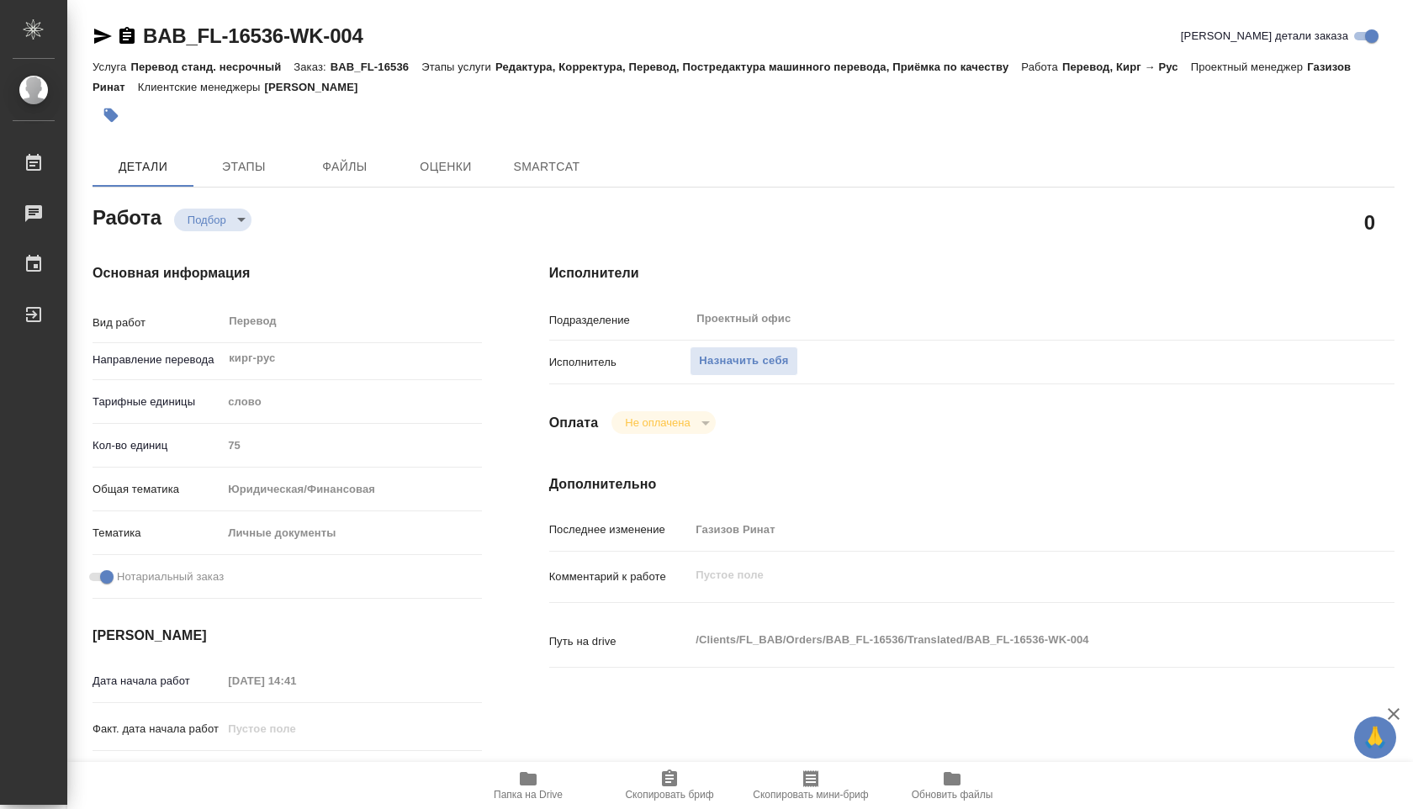
type textarea "x"
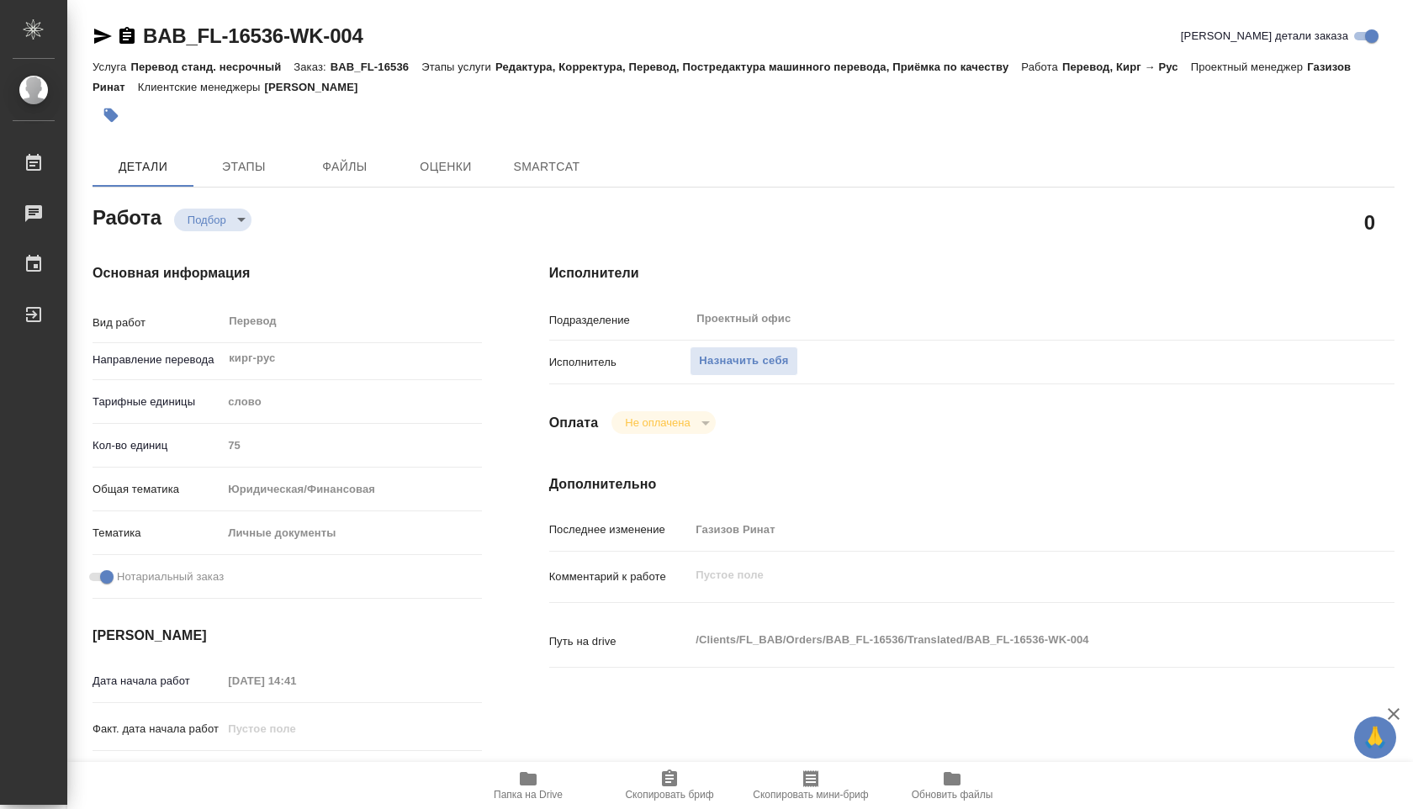
type textarea "x"
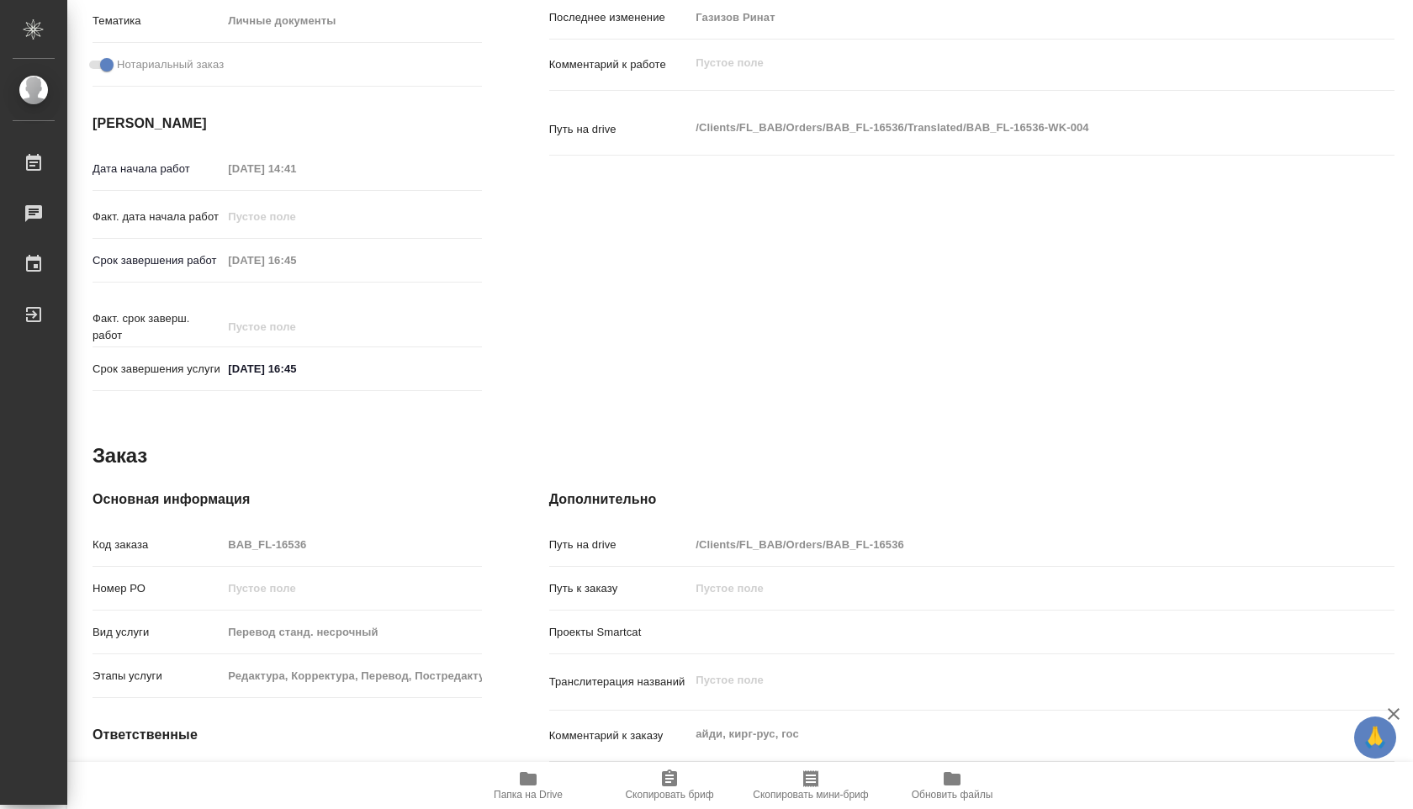
type textarea "x"
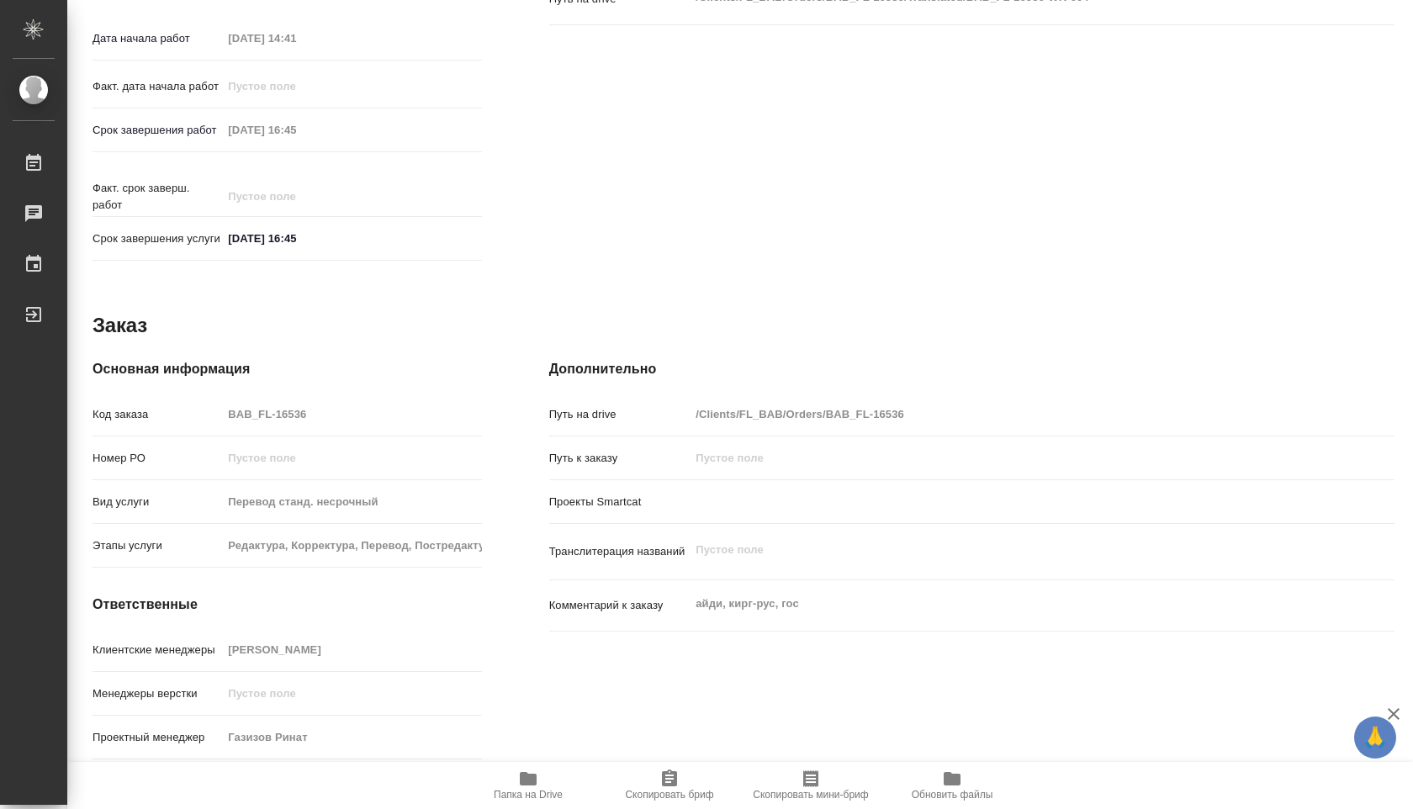
scroll to position [659, 0]
type textarea "x"
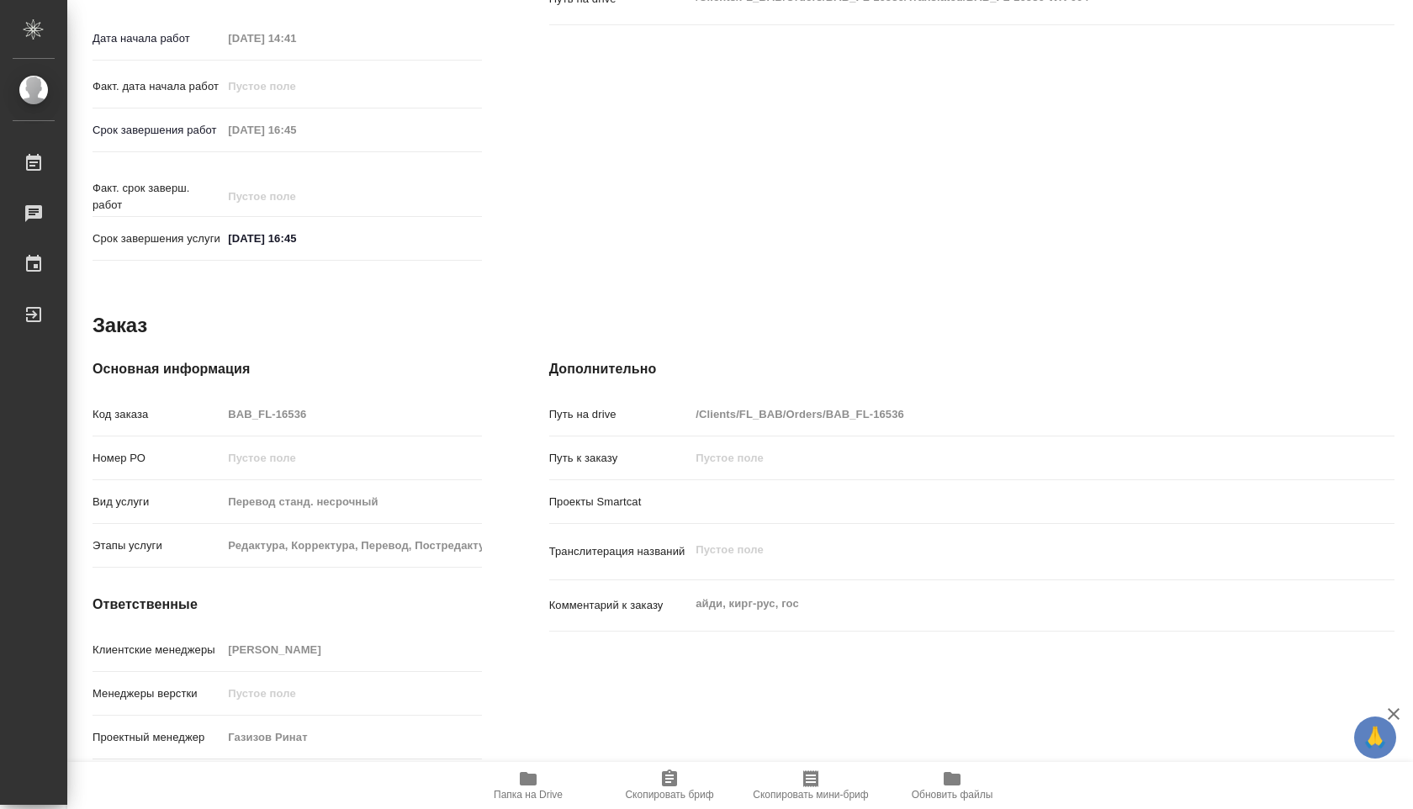
type textarea "x"
click at [520, 777] on icon "button" at bounding box center [528, 778] width 17 height 13
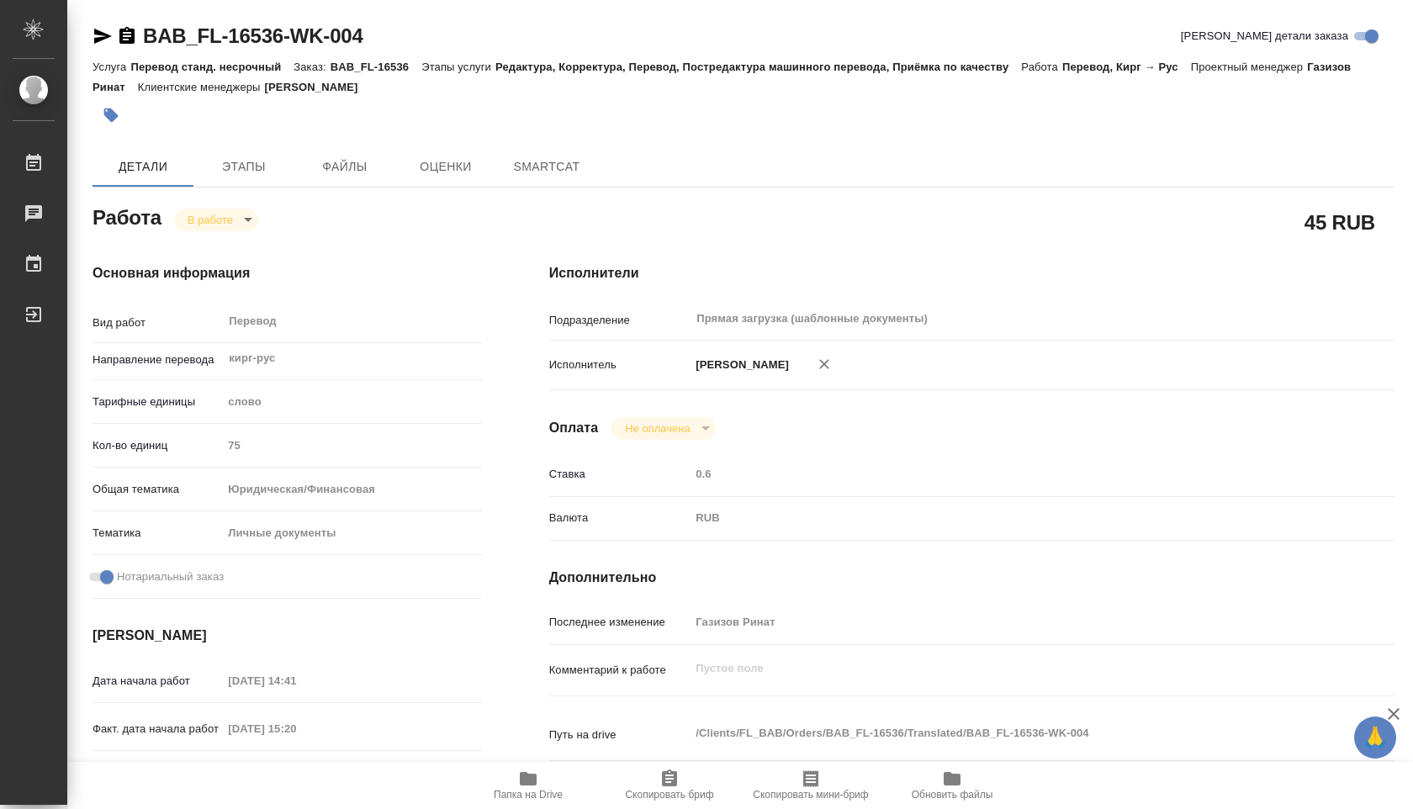
type textarea "x"
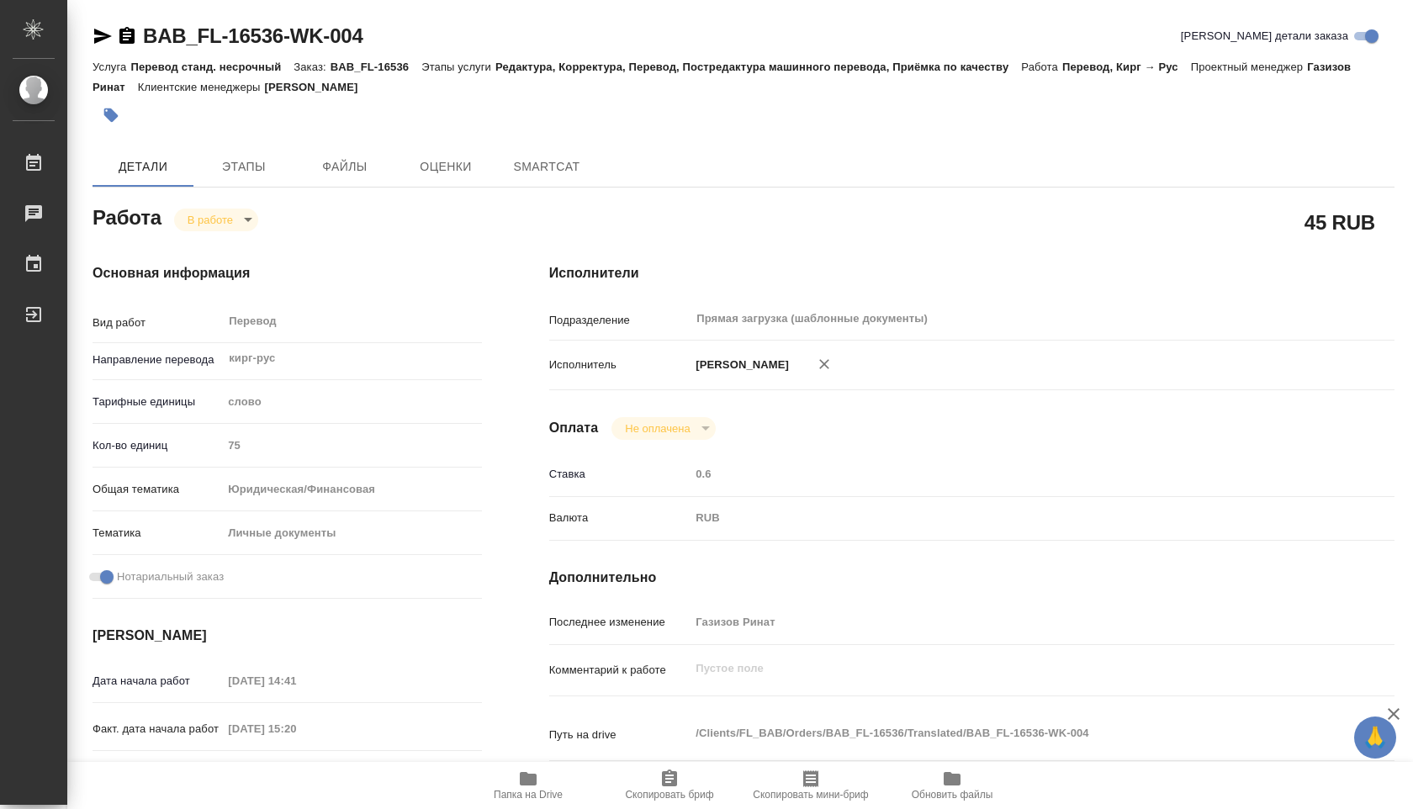
type textarea "x"
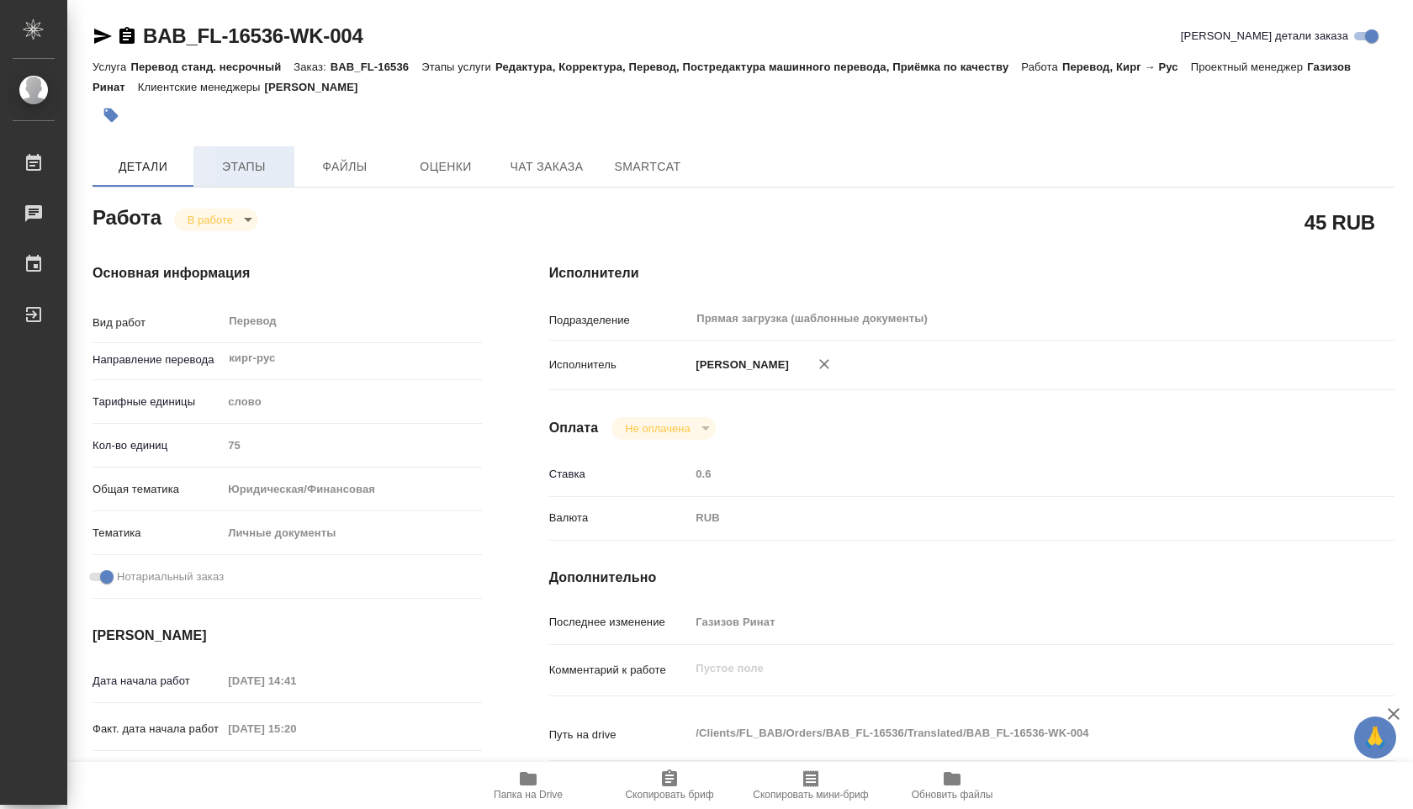
click at [256, 152] on button "Этапы" at bounding box center [243, 166] width 101 height 40
type textarea "x"
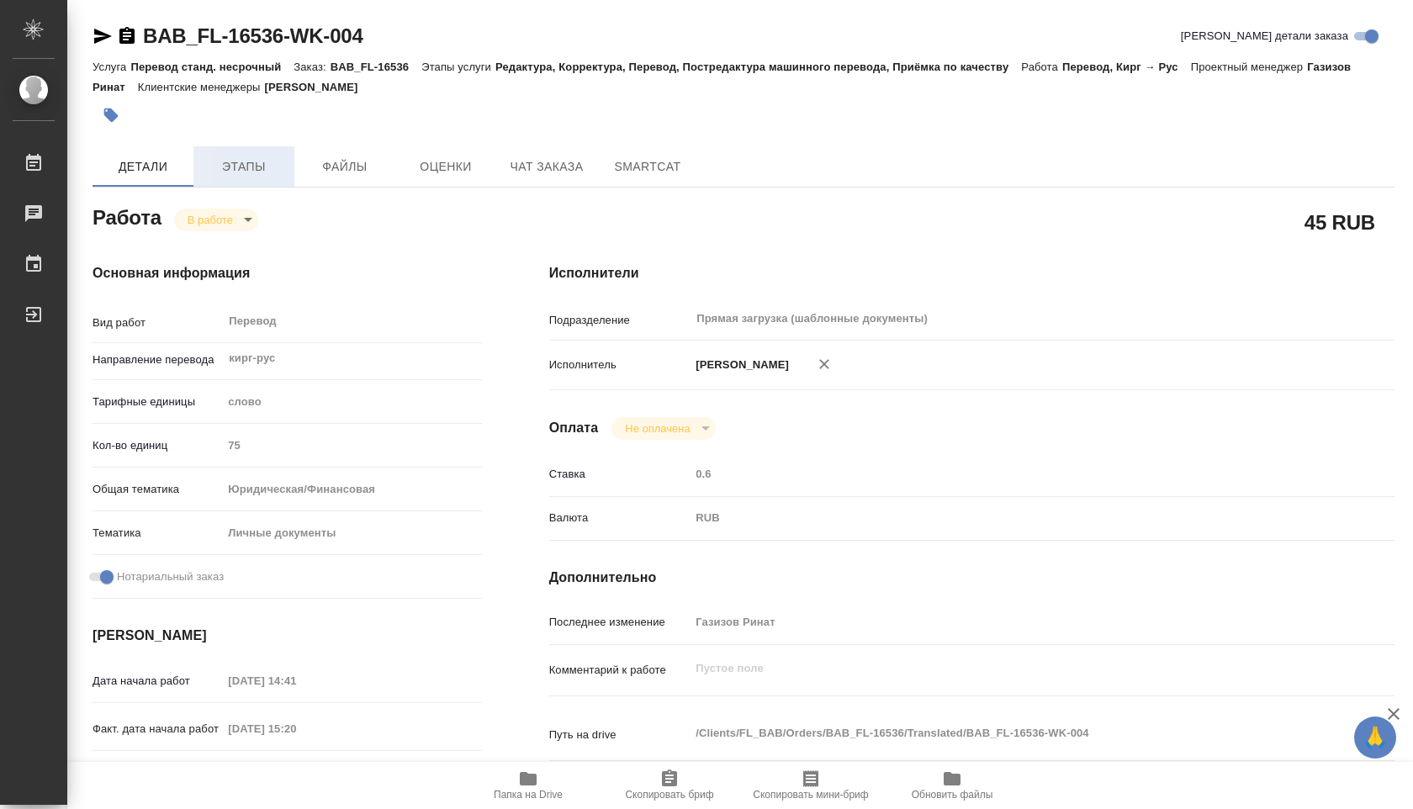
type textarea "x"
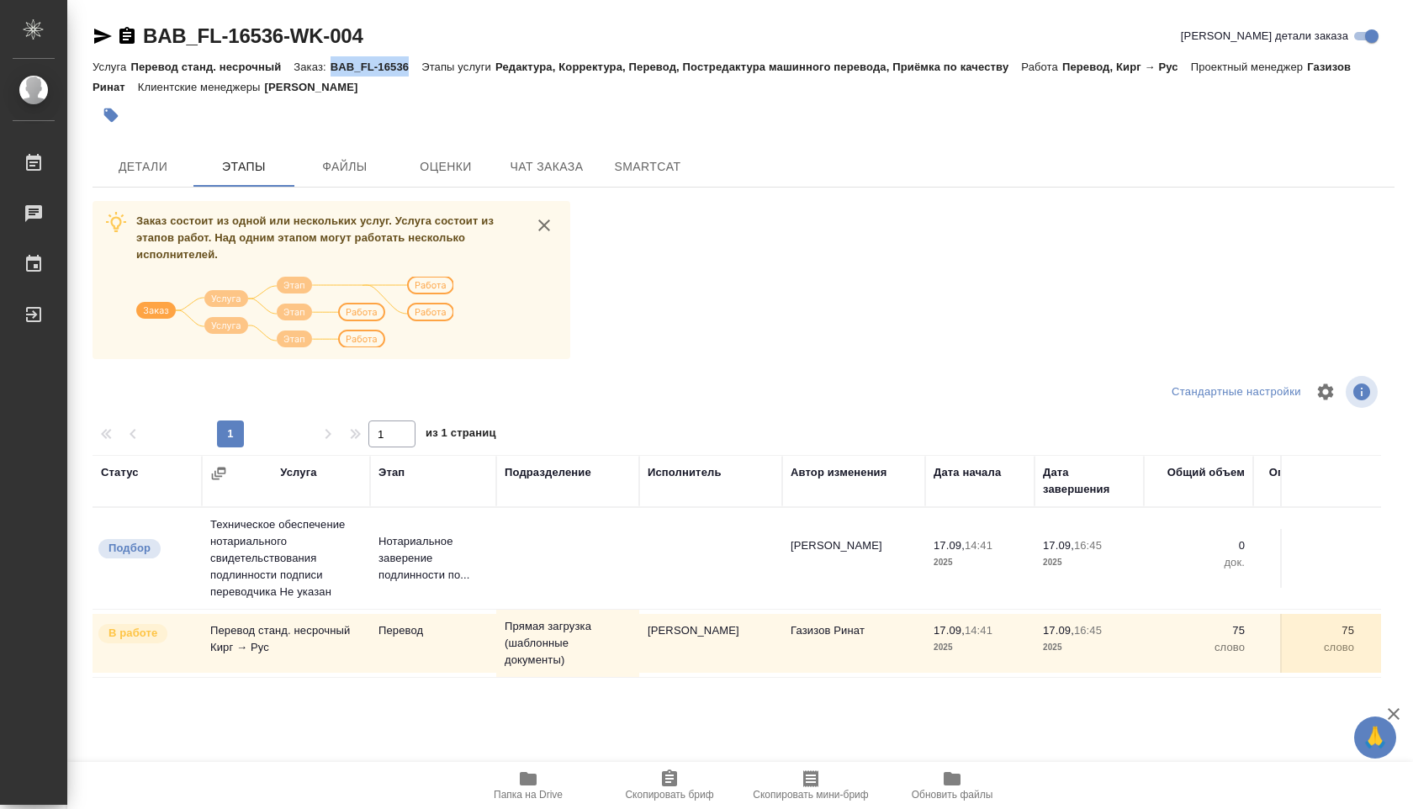
drag, startPoint x: 335, startPoint y: 66, endPoint x: 411, endPoint y: 69, distance: 76.6
click at [411, 69] on p "BAB_FL-16536" at bounding box center [375, 67] width 91 height 13
copy p "BAB_FL-16536"
click at [512, 798] on span "Папка на Drive" at bounding box center [528, 795] width 69 height 12
copy p "BAB_FL-16536"
